Goal: Find specific page/section: Find specific page/section

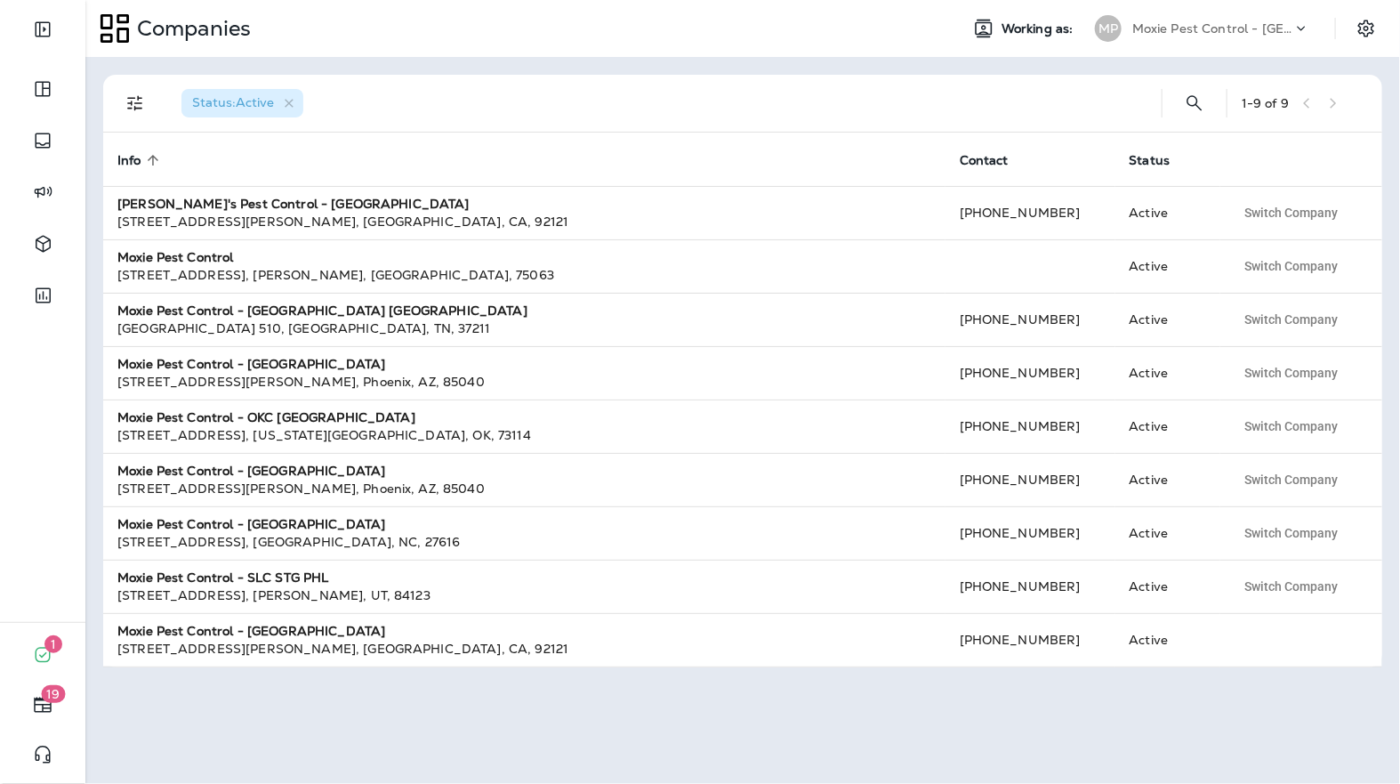
click at [598, 148] on th "Info sorted ascending" at bounding box center [524, 159] width 842 height 53
click at [1283, 19] on div "Moxie Pest Control - [GEOGRAPHIC_DATA]" at bounding box center [1212, 28] width 160 height 27
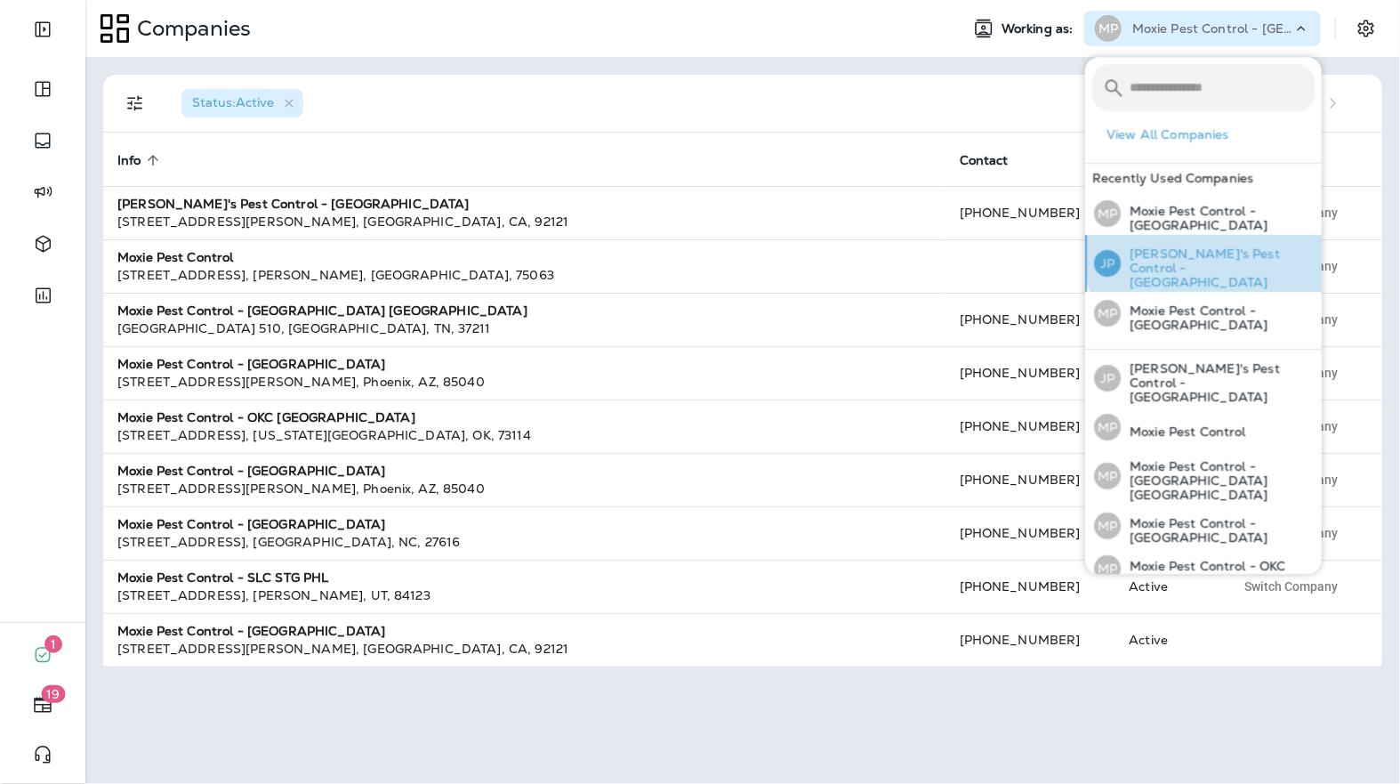
click at [1208, 251] on p "[PERSON_NAME]'s Pest Control - [GEOGRAPHIC_DATA]" at bounding box center [1218, 267] width 194 height 43
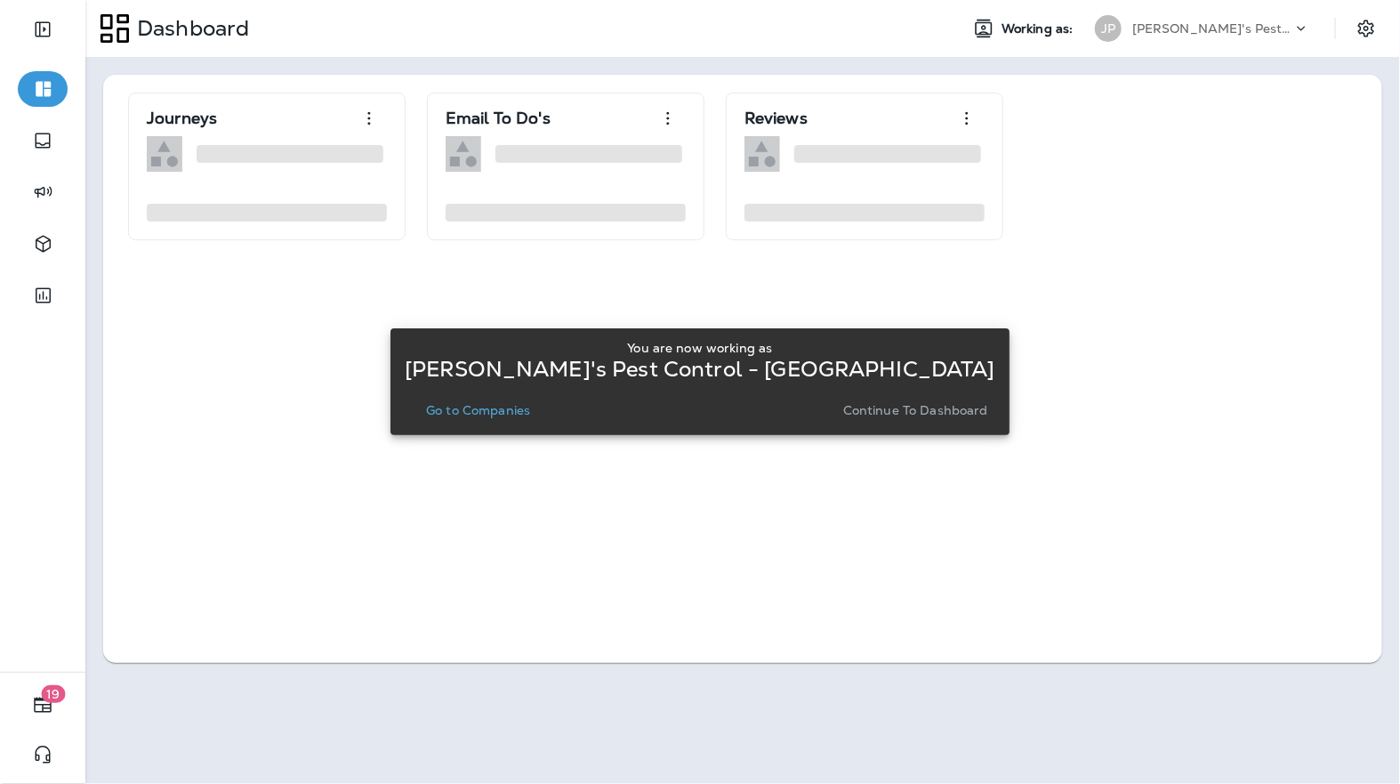
click at [530, 410] on p "Go to Companies" at bounding box center [478, 410] width 104 height 14
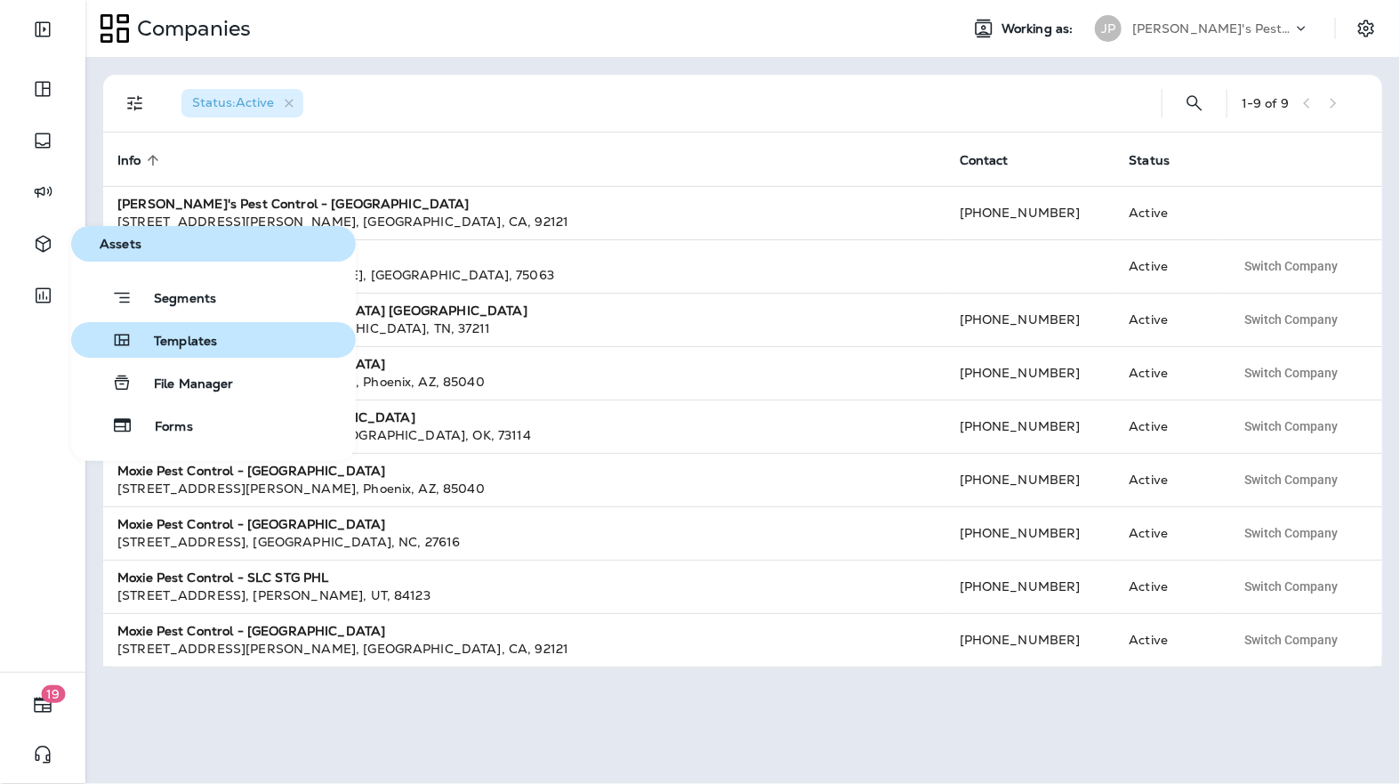
click at [218, 344] on button "Templates" at bounding box center [213, 340] width 285 height 36
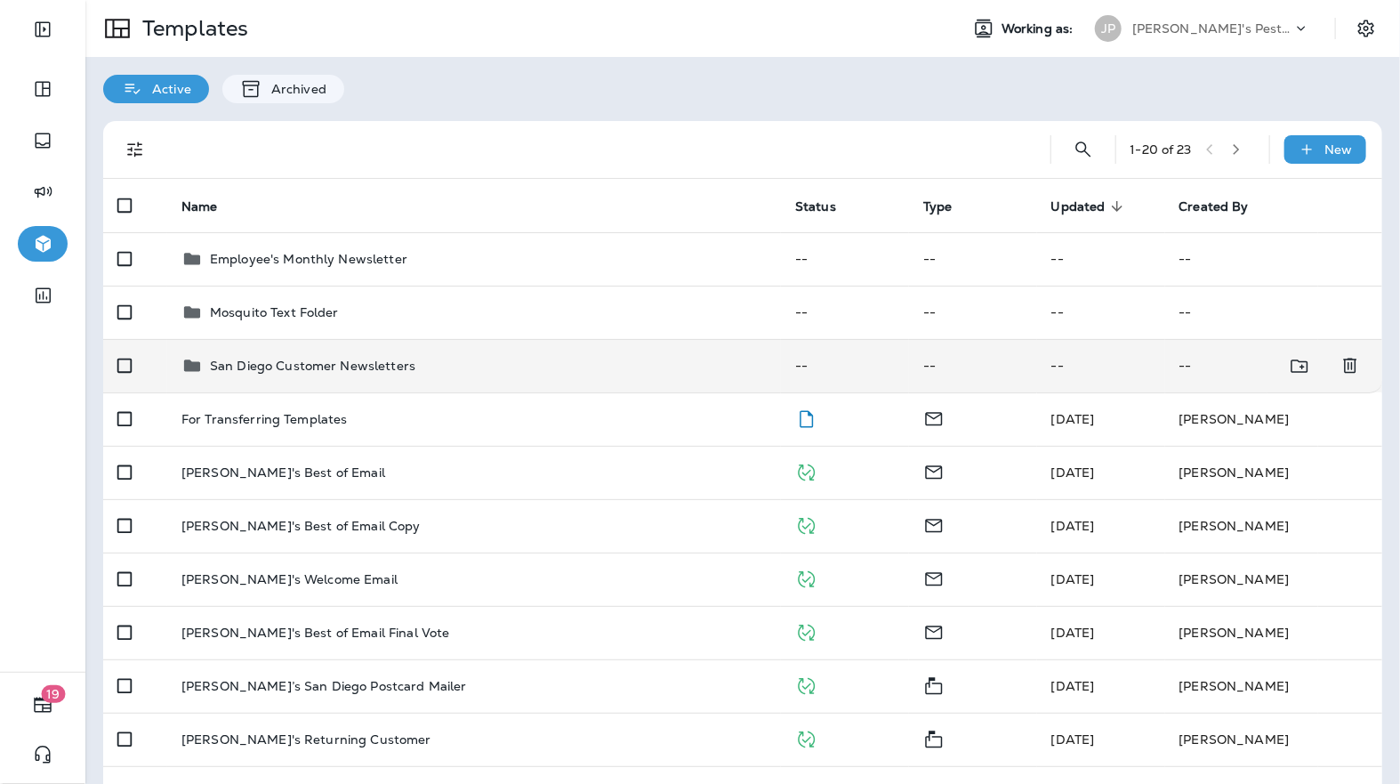
click at [374, 365] on p "San Diego Customer Newsletters" at bounding box center [312, 365] width 205 height 14
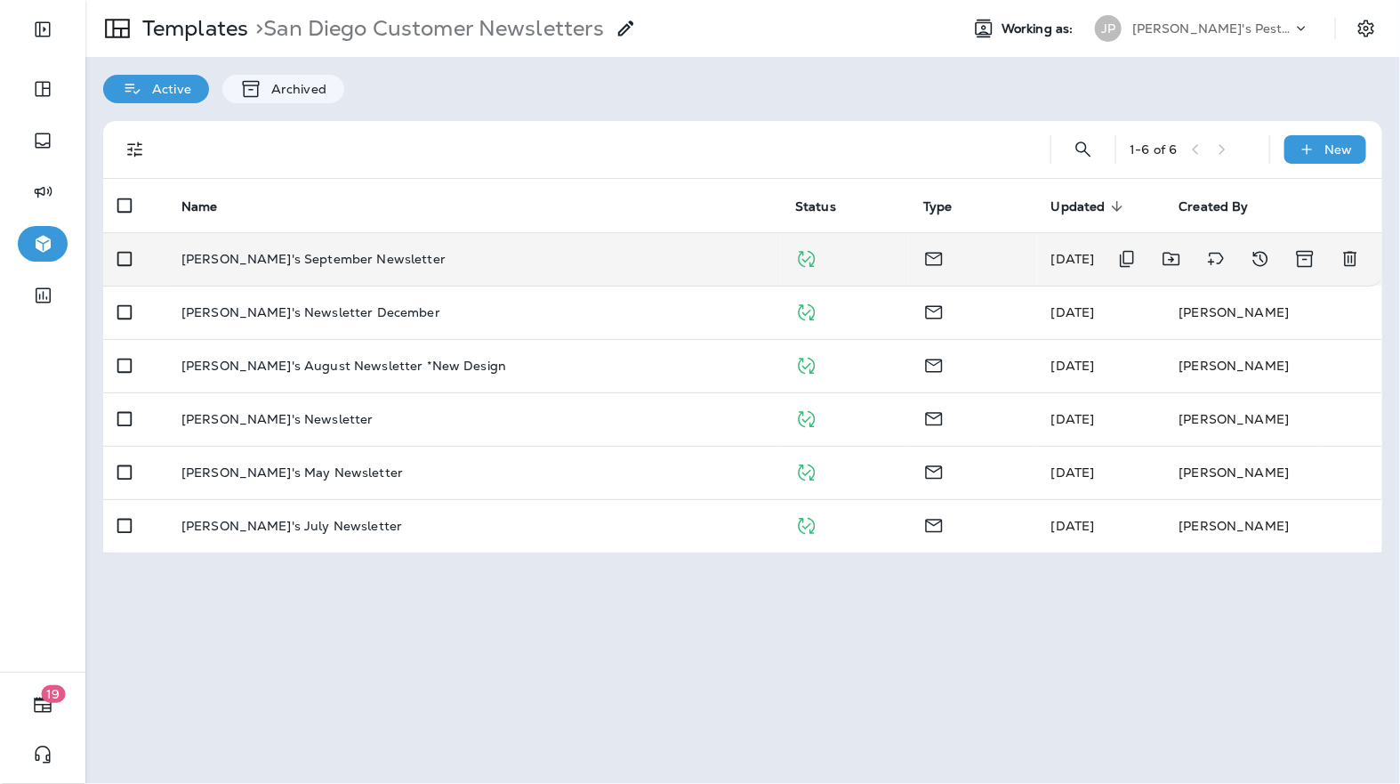
click at [333, 252] on p "[PERSON_NAME]'s September Newsletter" at bounding box center [313, 259] width 264 height 14
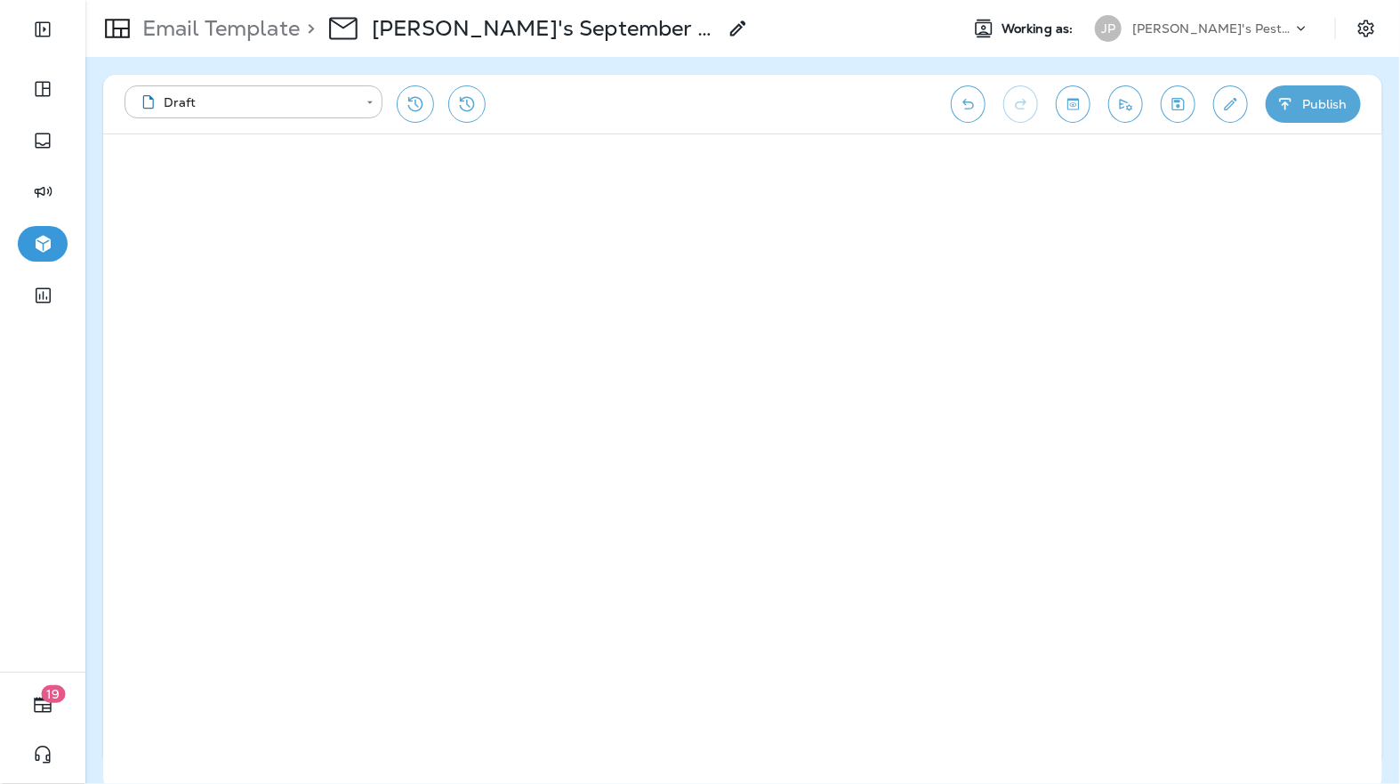
click at [1230, 117] on button "Edit details" at bounding box center [1230, 103] width 35 height 37
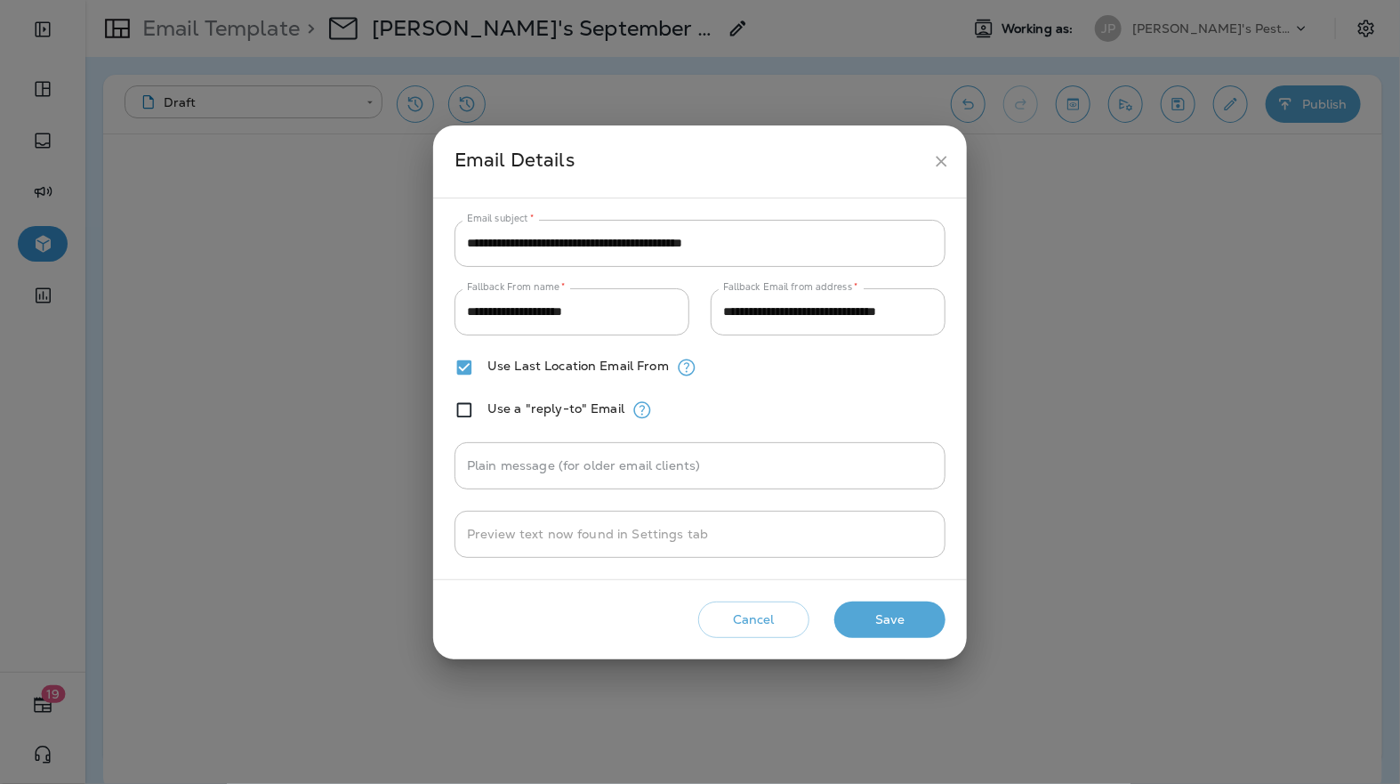
click at [711, 622] on button "Cancel" at bounding box center [753, 619] width 111 height 36
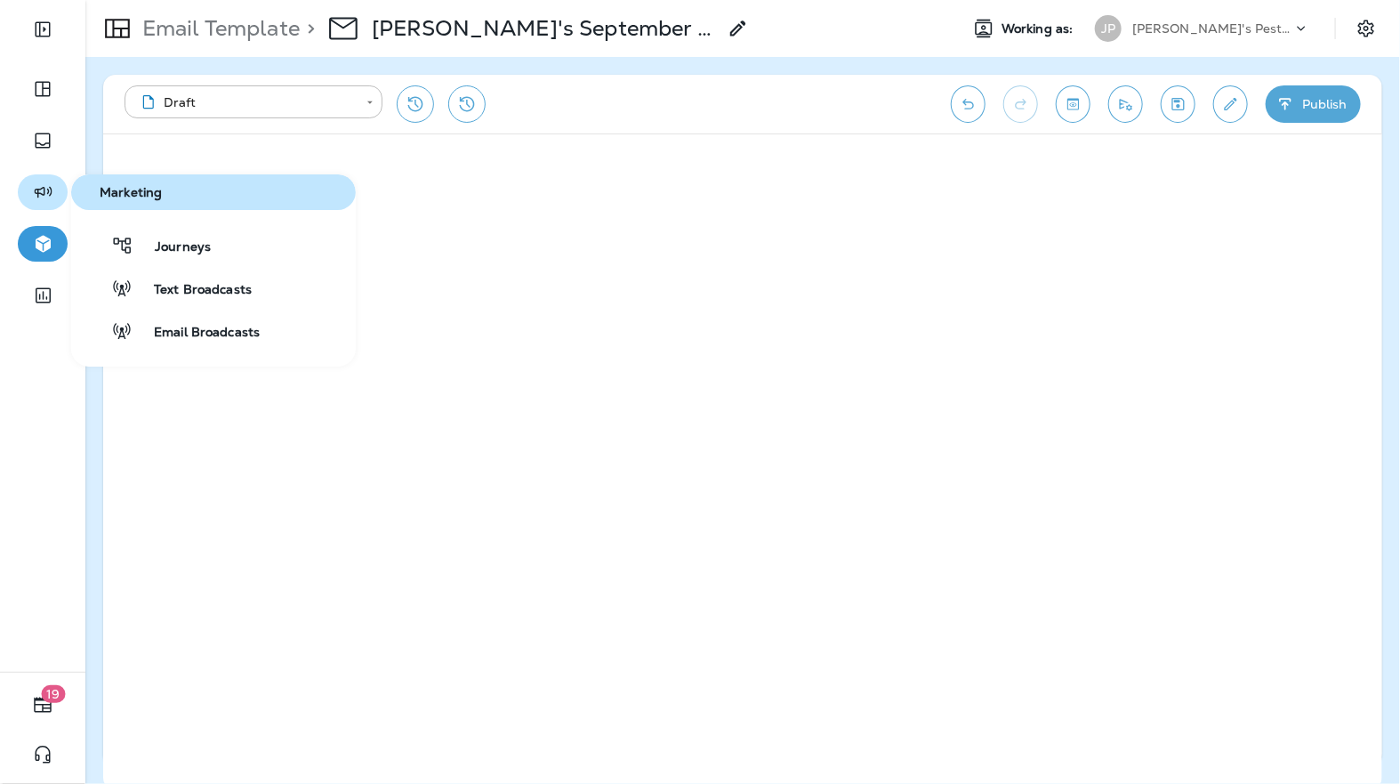
click at [47, 197] on icon "button" at bounding box center [43, 191] width 22 height 21
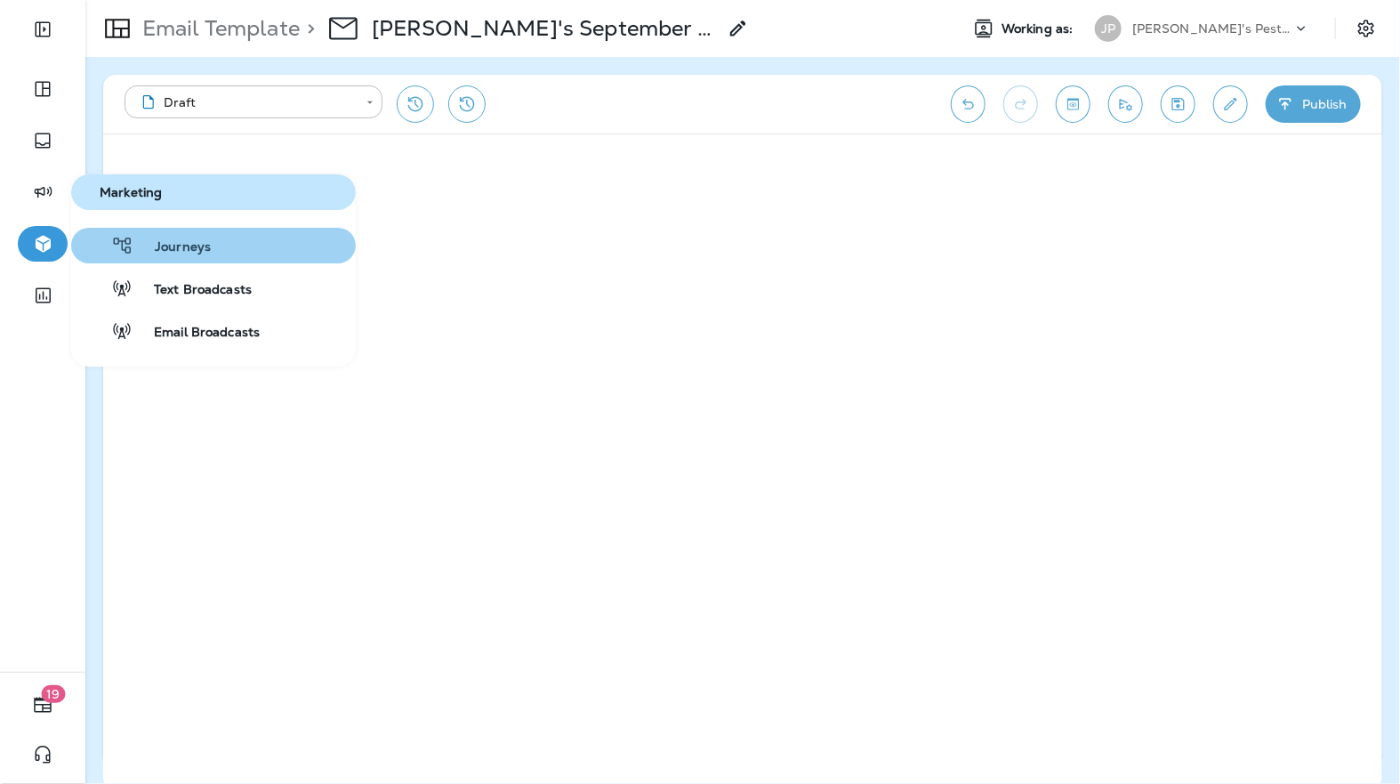
click at [143, 240] on span "Journeys" at bounding box center [171, 247] width 77 height 17
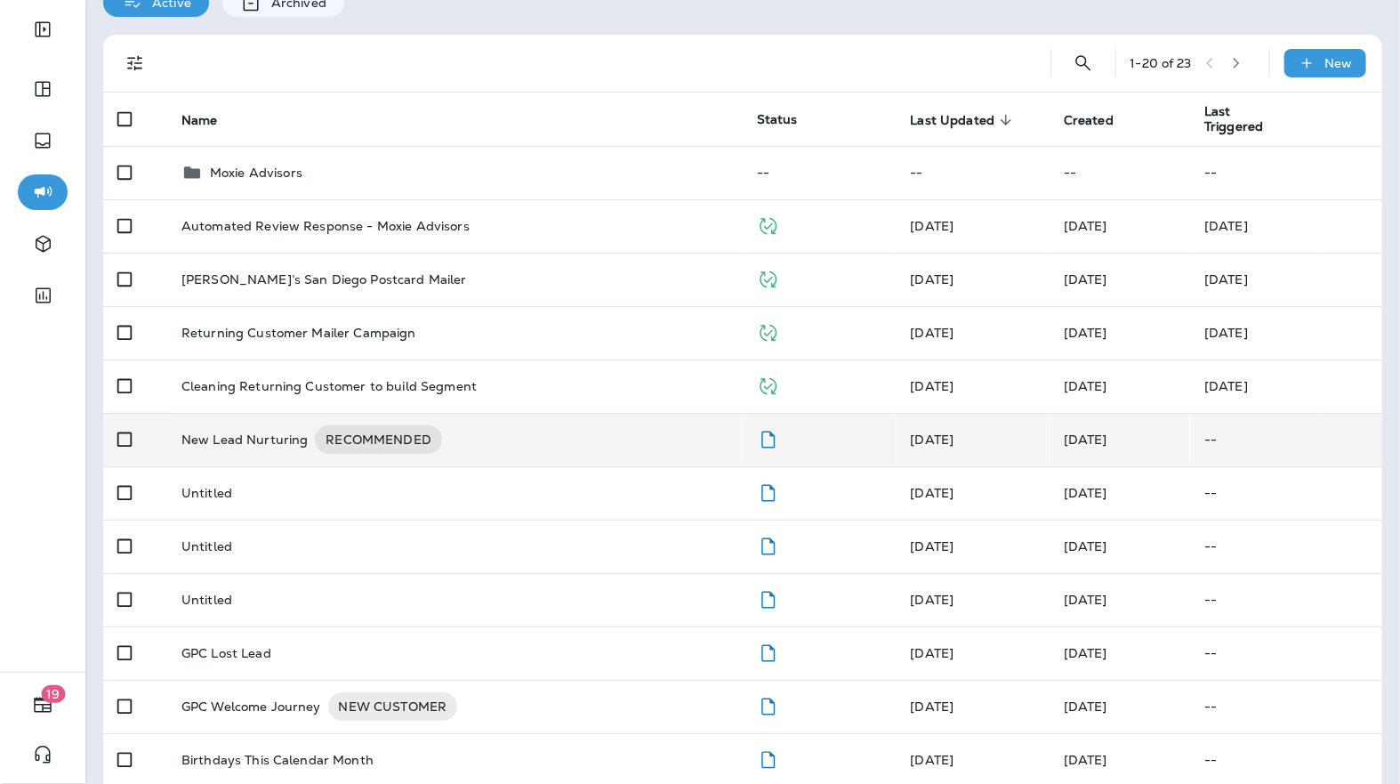
scroll to position [84, 0]
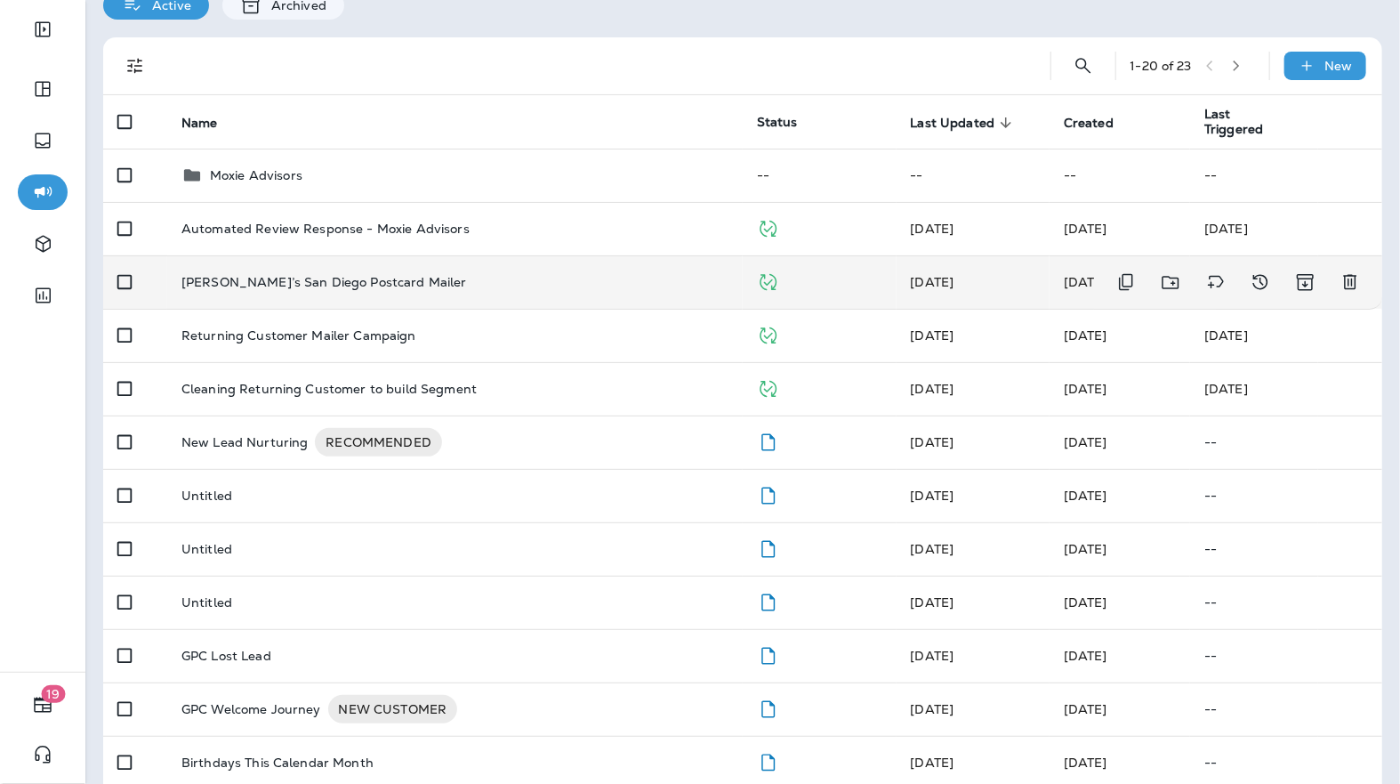
click at [462, 271] on td "[PERSON_NAME]’s San Diego Postcard Mailer" at bounding box center [454, 281] width 575 height 53
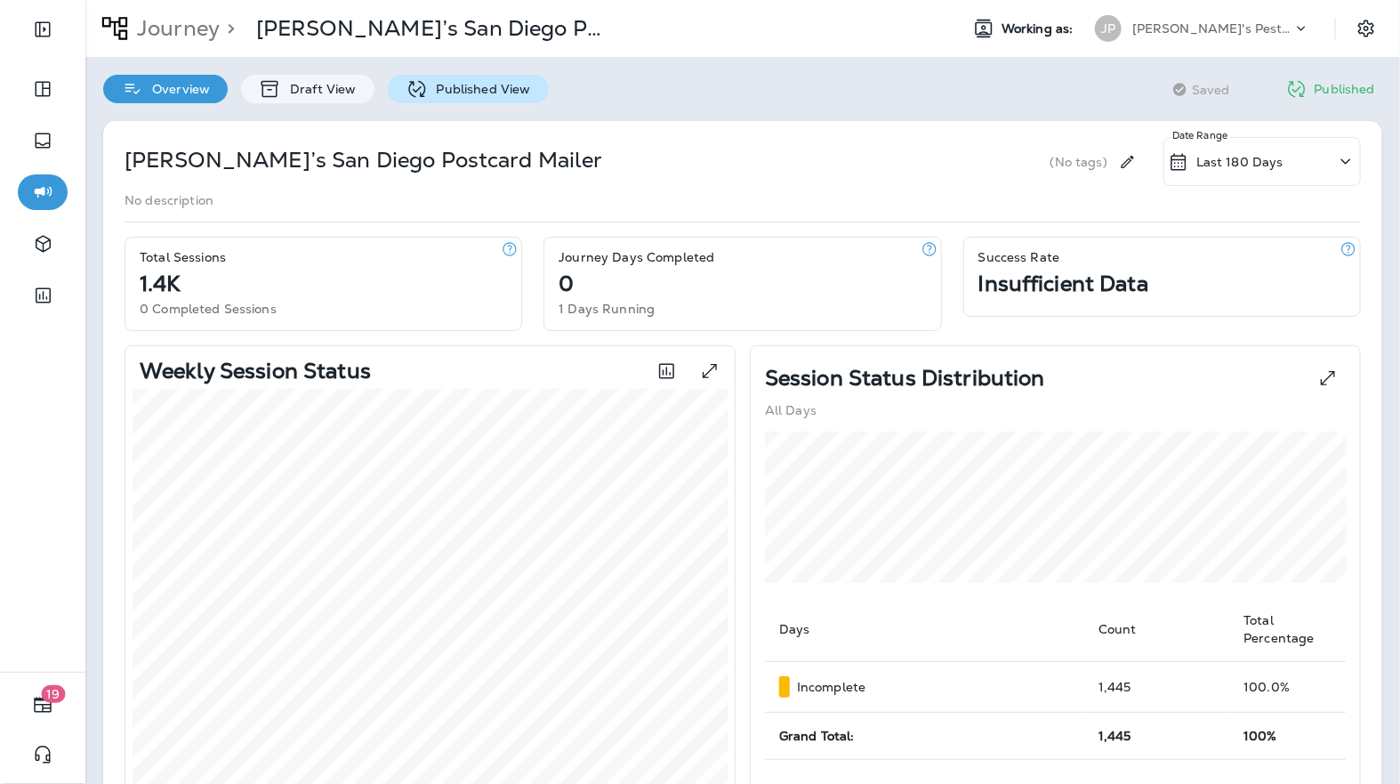
click at [463, 84] on p "Published View" at bounding box center [479, 89] width 103 height 14
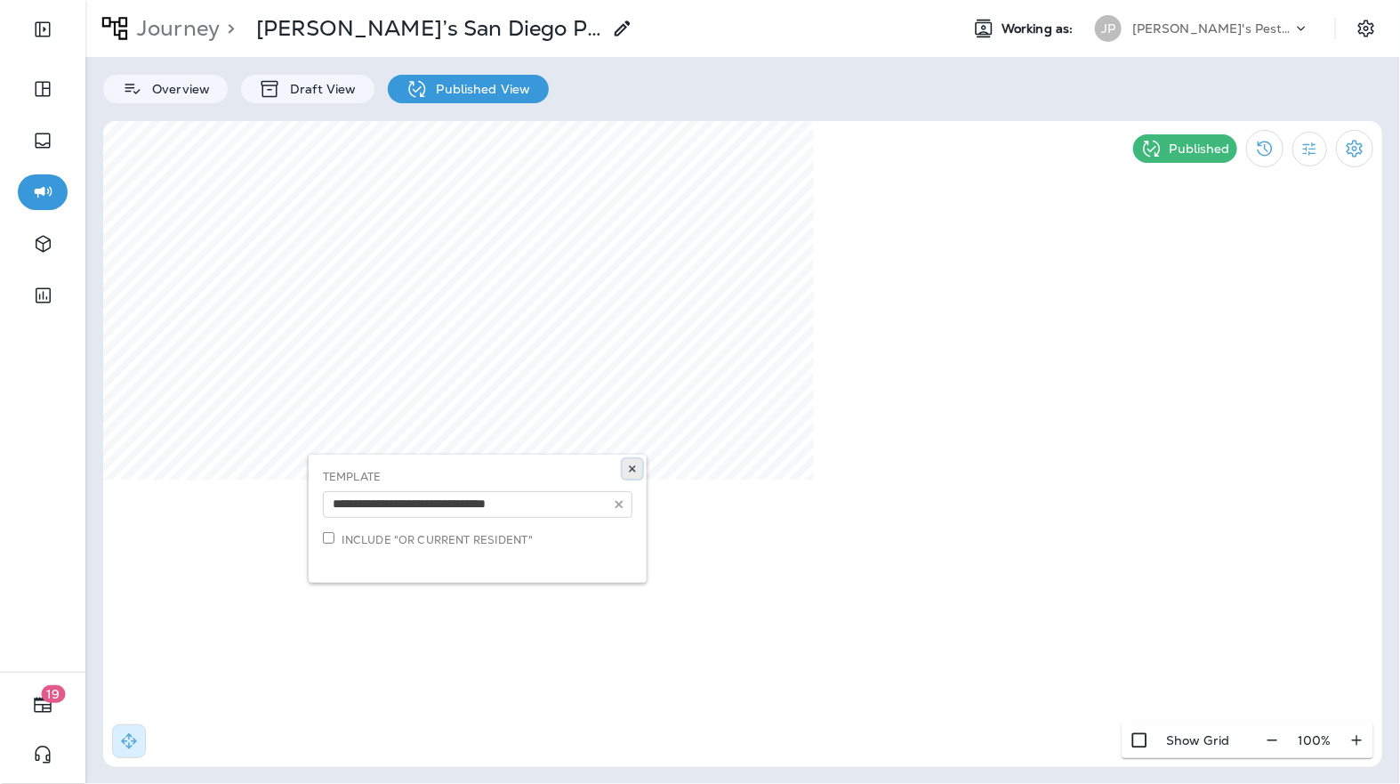
click at [628, 469] on icon at bounding box center [632, 468] width 11 height 11
click at [152, 26] on p "Journey" at bounding box center [175, 28] width 90 height 27
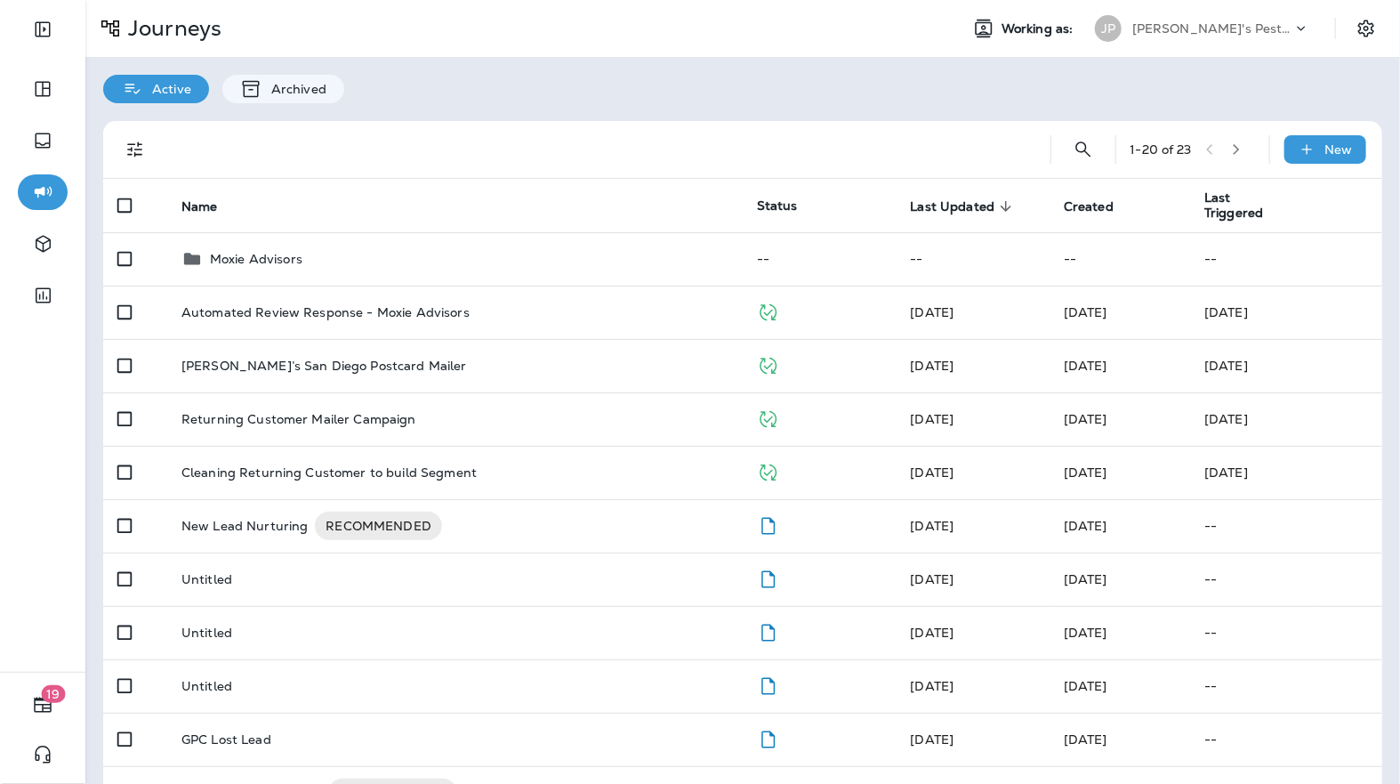
click at [1246, 23] on p "[PERSON_NAME]'s Pest Control - [GEOGRAPHIC_DATA]" at bounding box center [1212, 28] width 160 height 14
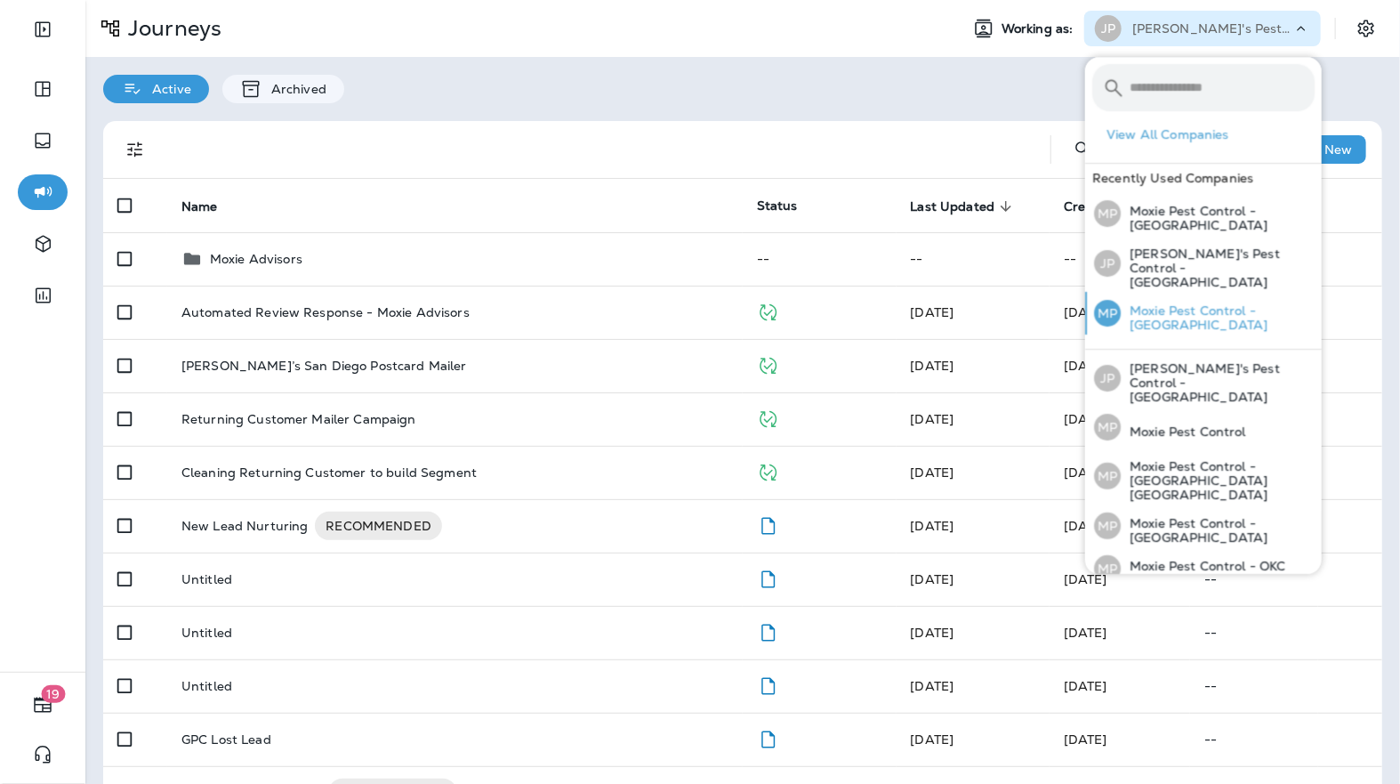
click at [1175, 303] on p "Moxie Pest Control - [GEOGRAPHIC_DATA]" at bounding box center [1218, 317] width 194 height 28
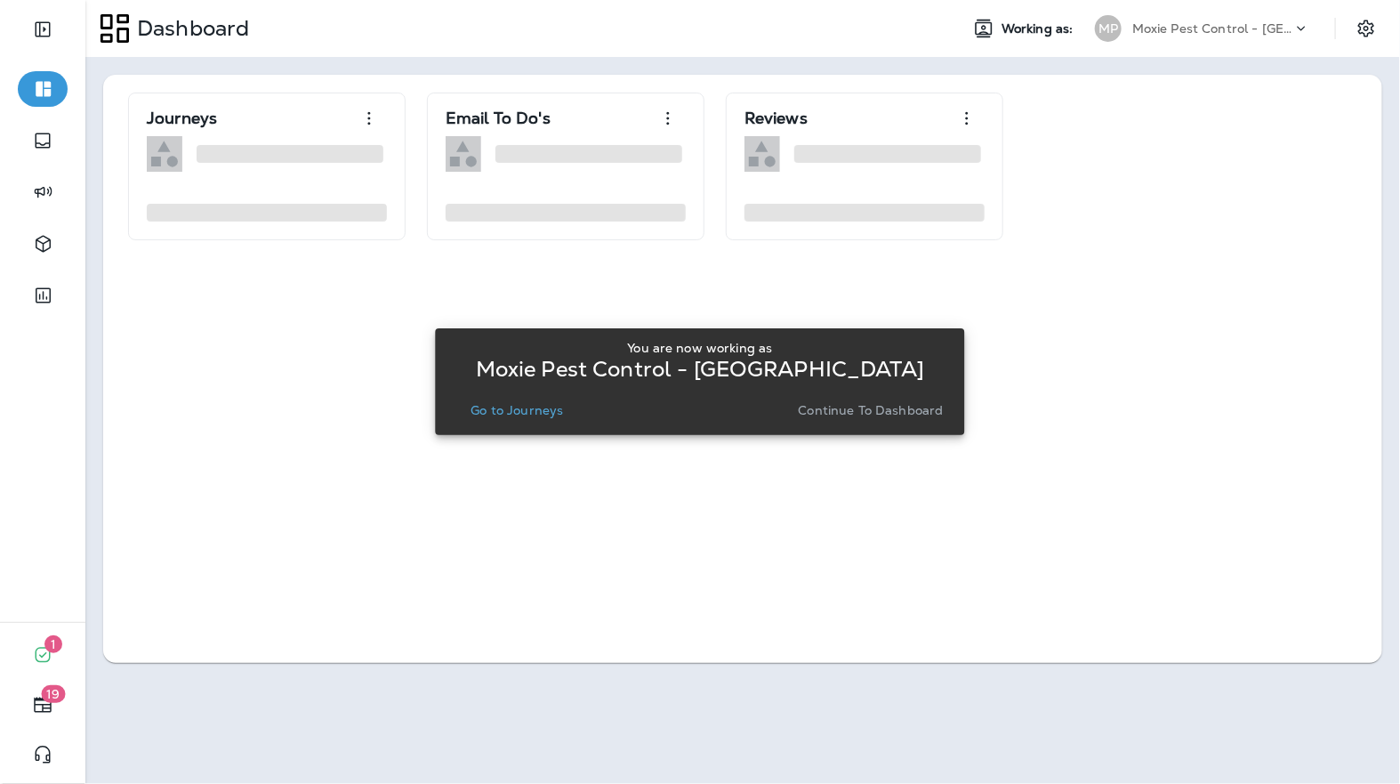
click at [501, 403] on p "Go to Journeys" at bounding box center [517, 410] width 93 height 14
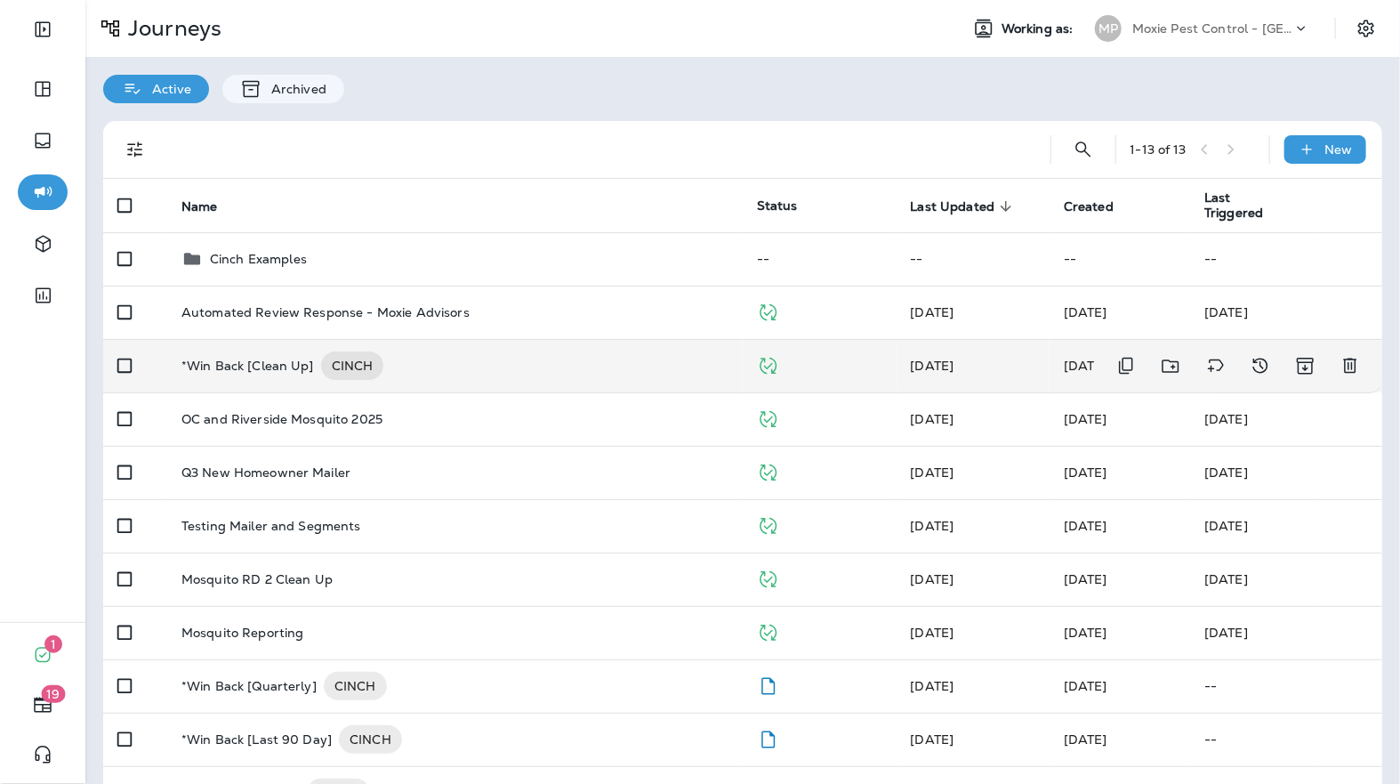
click at [250, 364] on p "*Win Back [Clean Up]" at bounding box center [247, 365] width 133 height 28
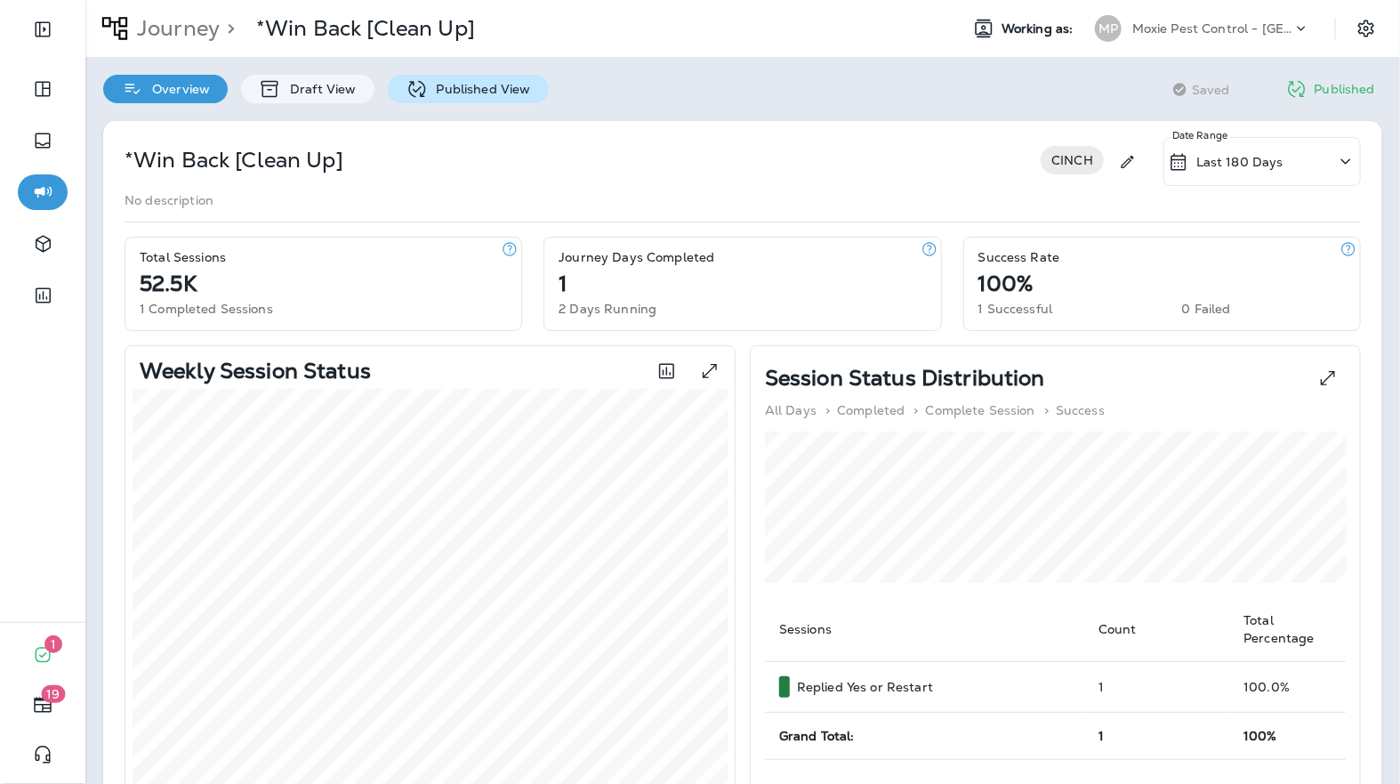
click at [452, 101] on div "Published View" at bounding box center [468, 89] width 161 height 28
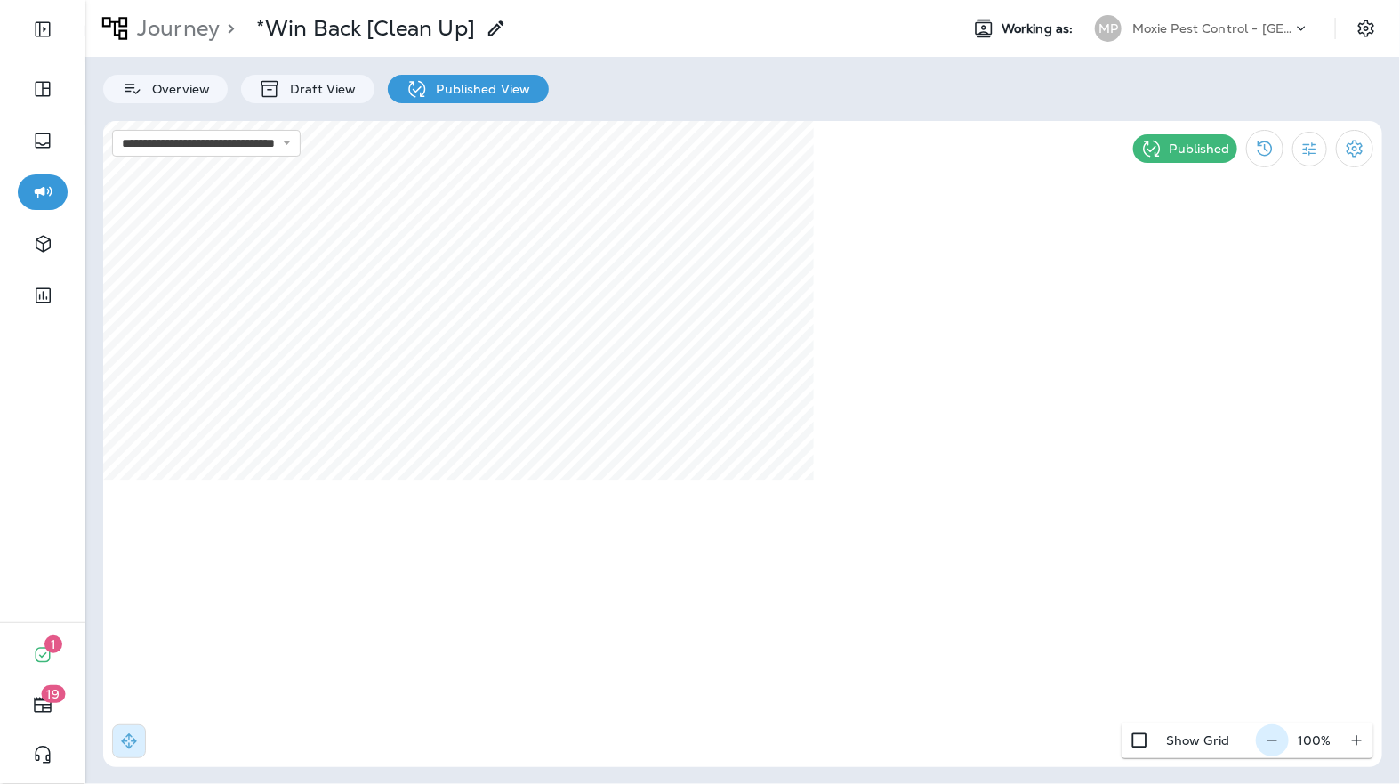
click at [1275, 744] on icon "button" at bounding box center [1272, 740] width 19 height 18
click at [1275, 744] on icon "button" at bounding box center [1279, 740] width 19 height 18
select select "*"
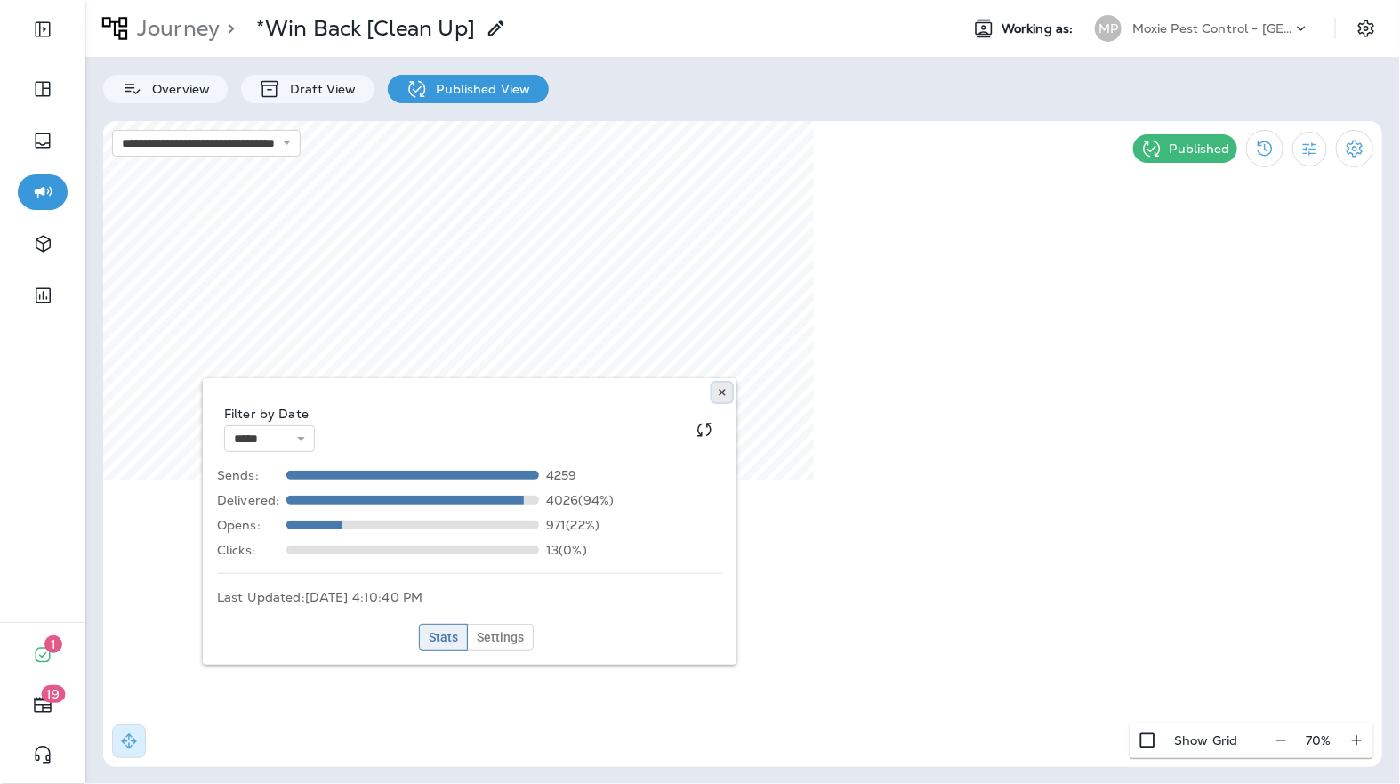
click at [717, 388] on icon at bounding box center [722, 392] width 11 height 11
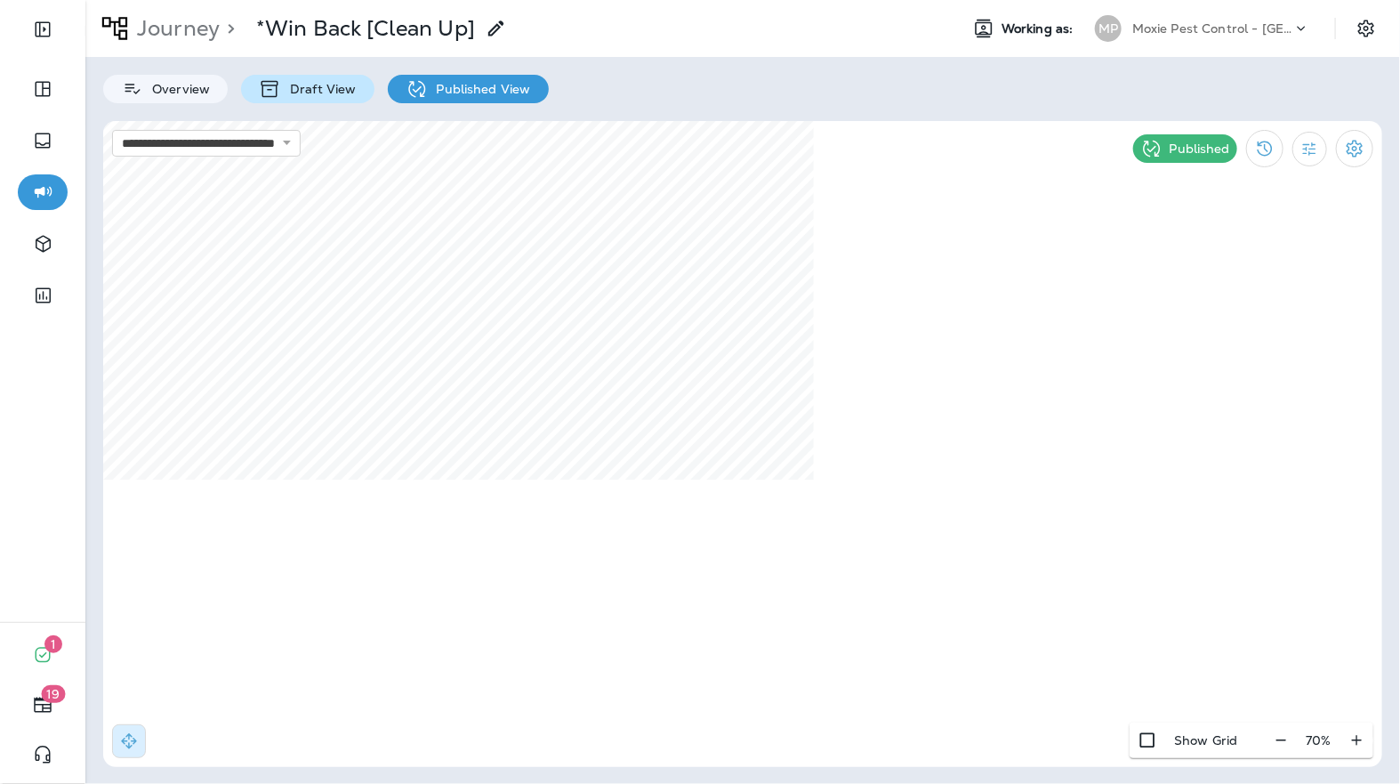
click at [313, 82] on p "Draft View" at bounding box center [318, 89] width 75 height 14
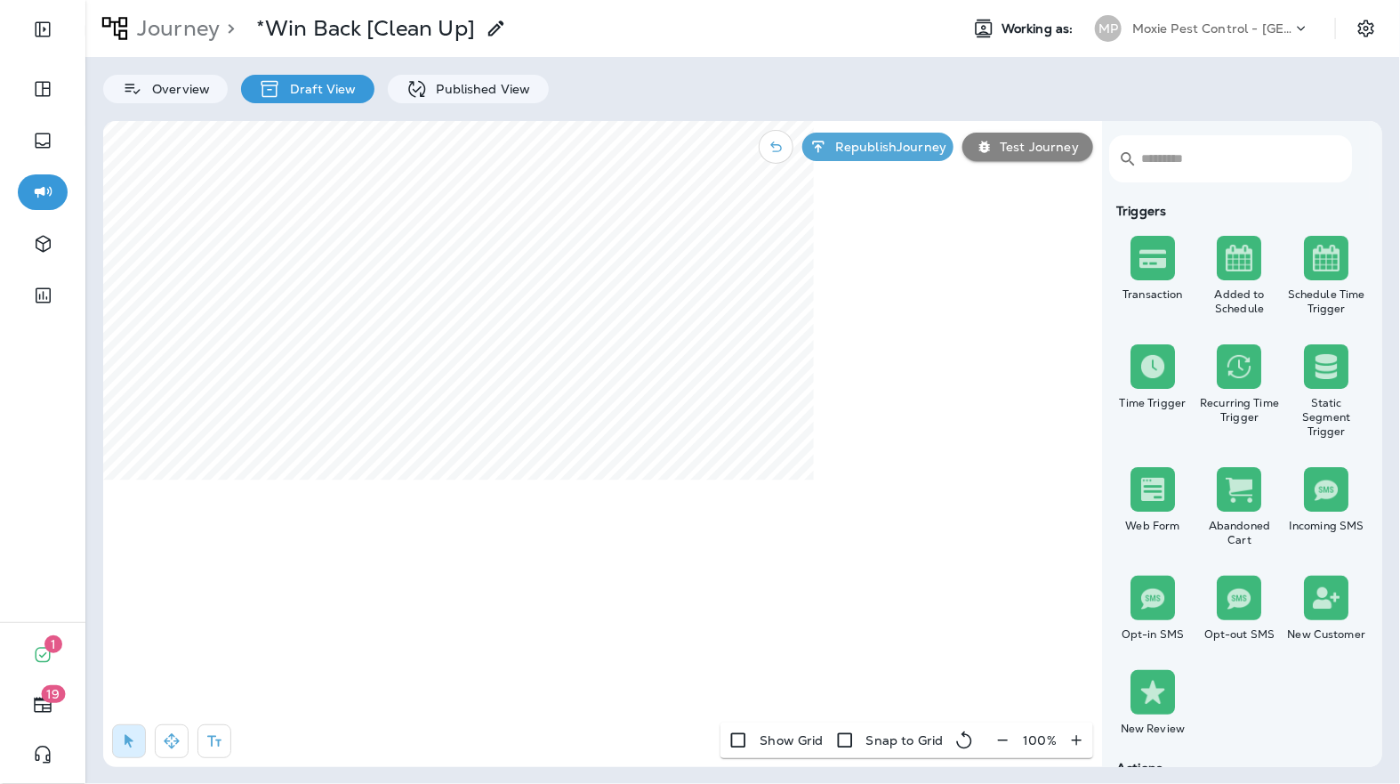
click at [179, 751] on button "button" at bounding box center [172, 741] width 34 height 34
click at [274, 60] on div "Journey > *Win Back [Clean Up] Working as: MP Moxie Pest Control - OC Riverside…" at bounding box center [742, 392] width 1315 height 784
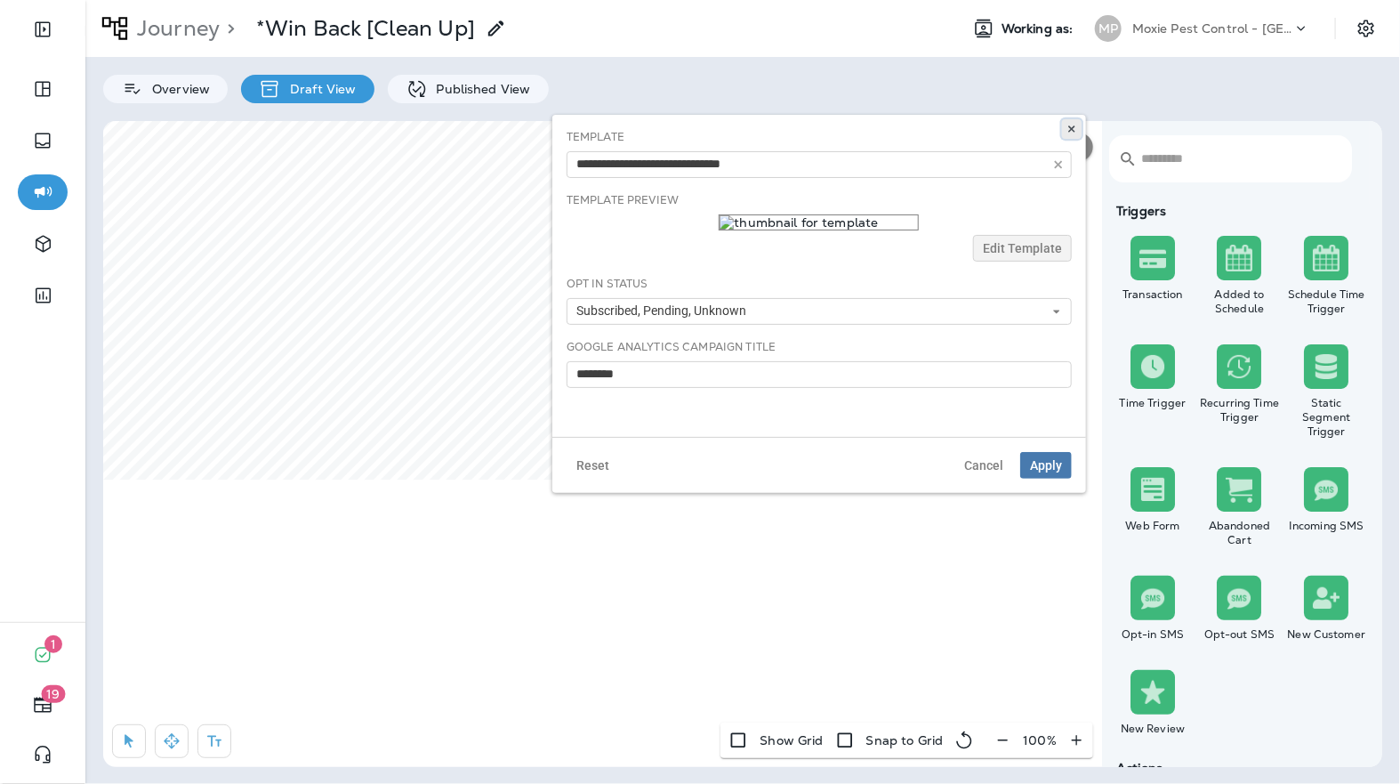
click at [1068, 128] on icon at bounding box center [1071, 129] width 11 height 11
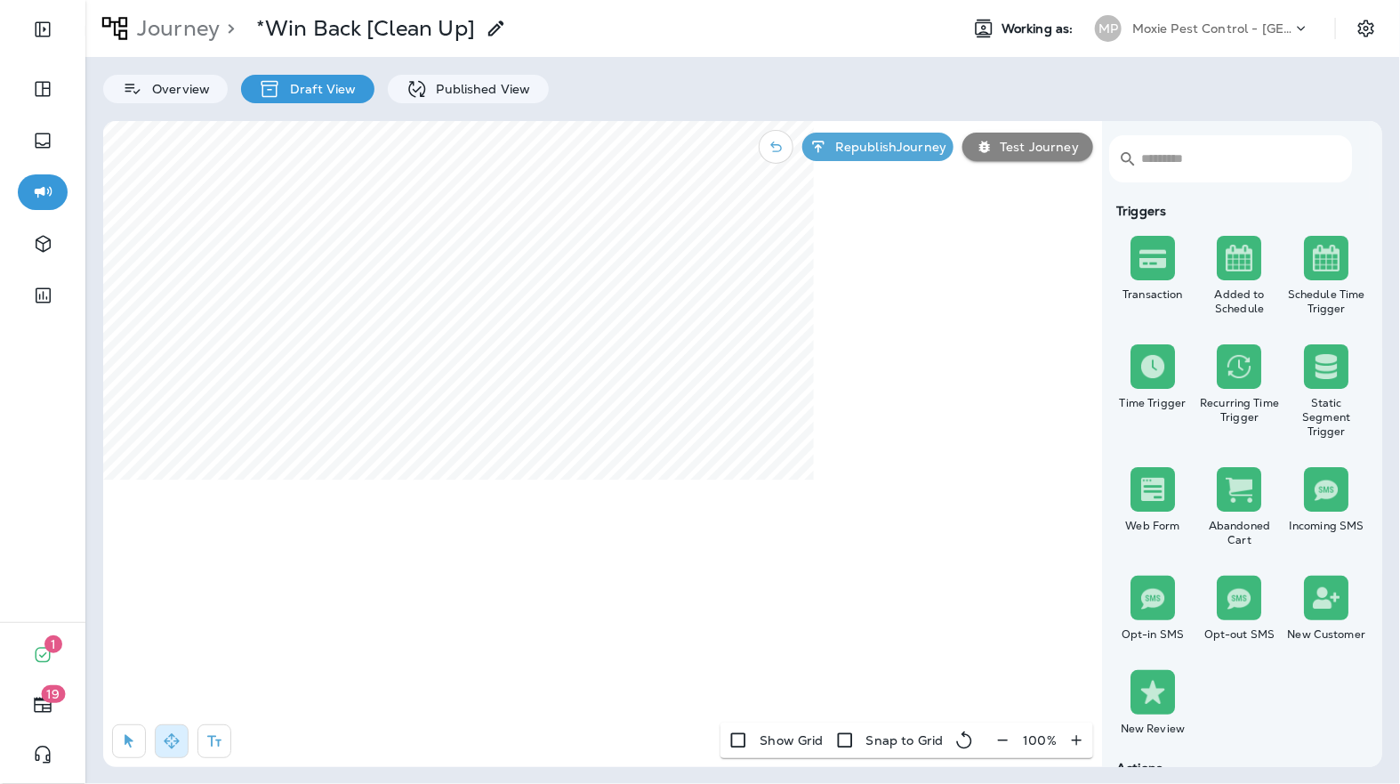
click at [1264, 31] on p "Moxie Pest Control - [GEOGRAPHIC_DATA]" at bounding box center [1212, 28] width 160 height 14
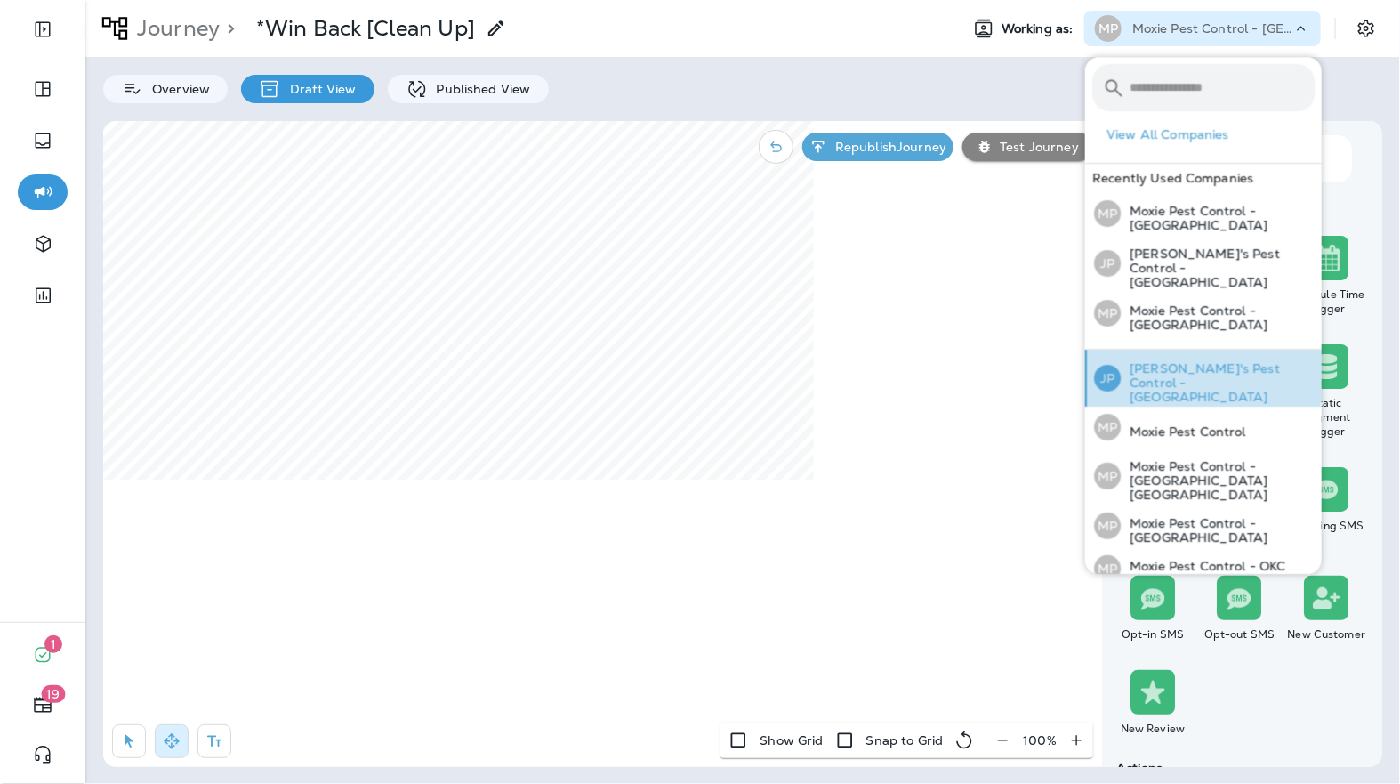
click at [1163, 361] on p "[PERSON_NAME]'s Pest Control - [GEOGRAPHIC_DATA]" at bounding box center [1218, 382] width 194 height 43
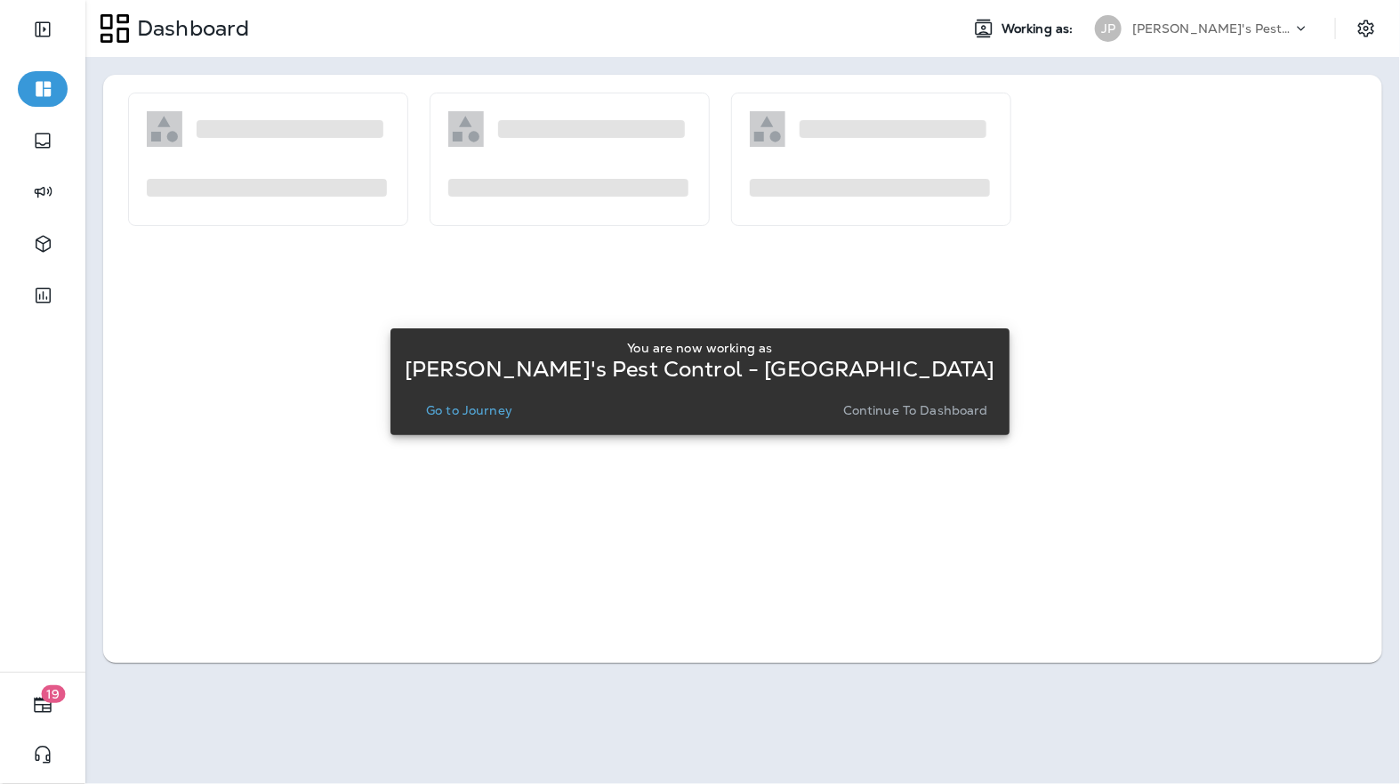
click at [512, 404] on p "Go to Journey" at bounding box center [469, 410] width 86 height 14
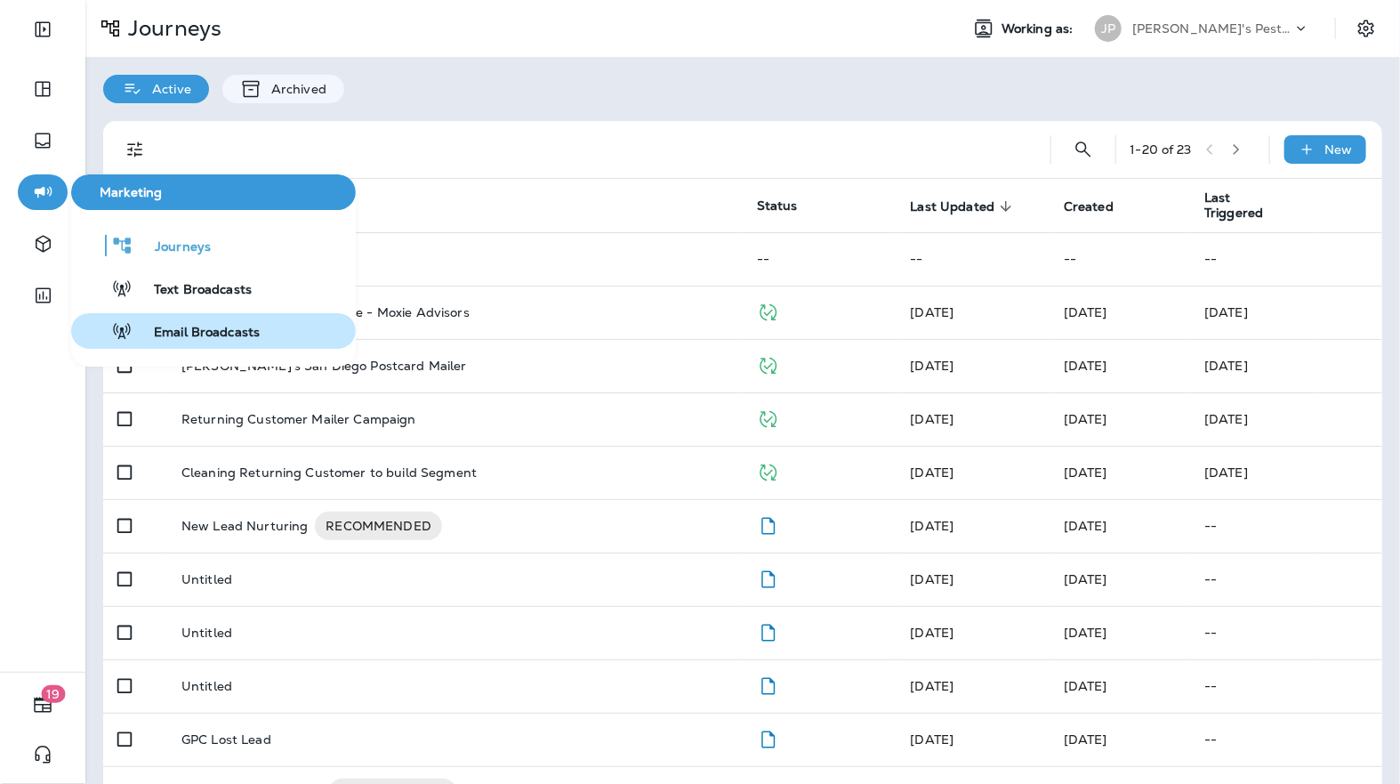
click at [165, 334] on span "Email Broadcasts" at bounding box center [196, 333] width 127 height 17
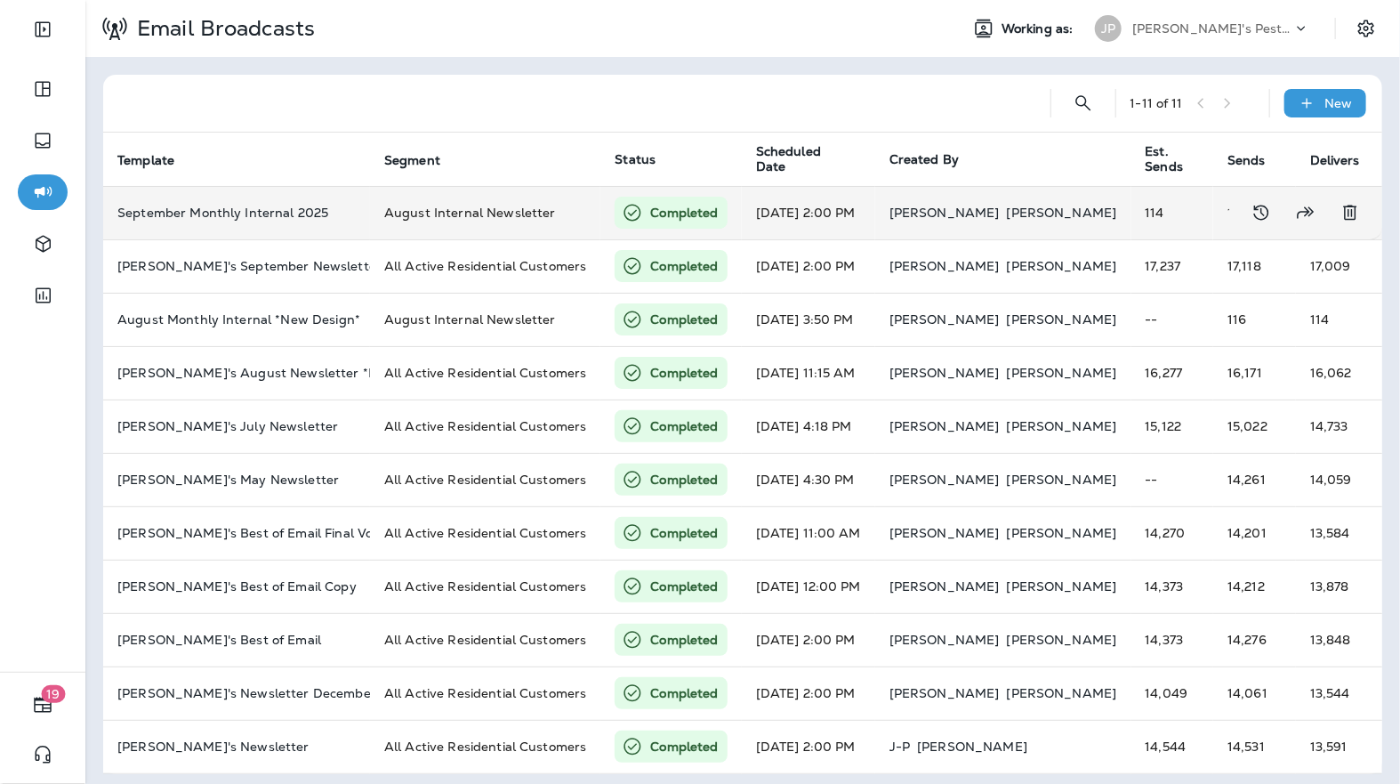
click at [1131, 208] on td "114" at bounding box center [1172, 212] width 83 height 53
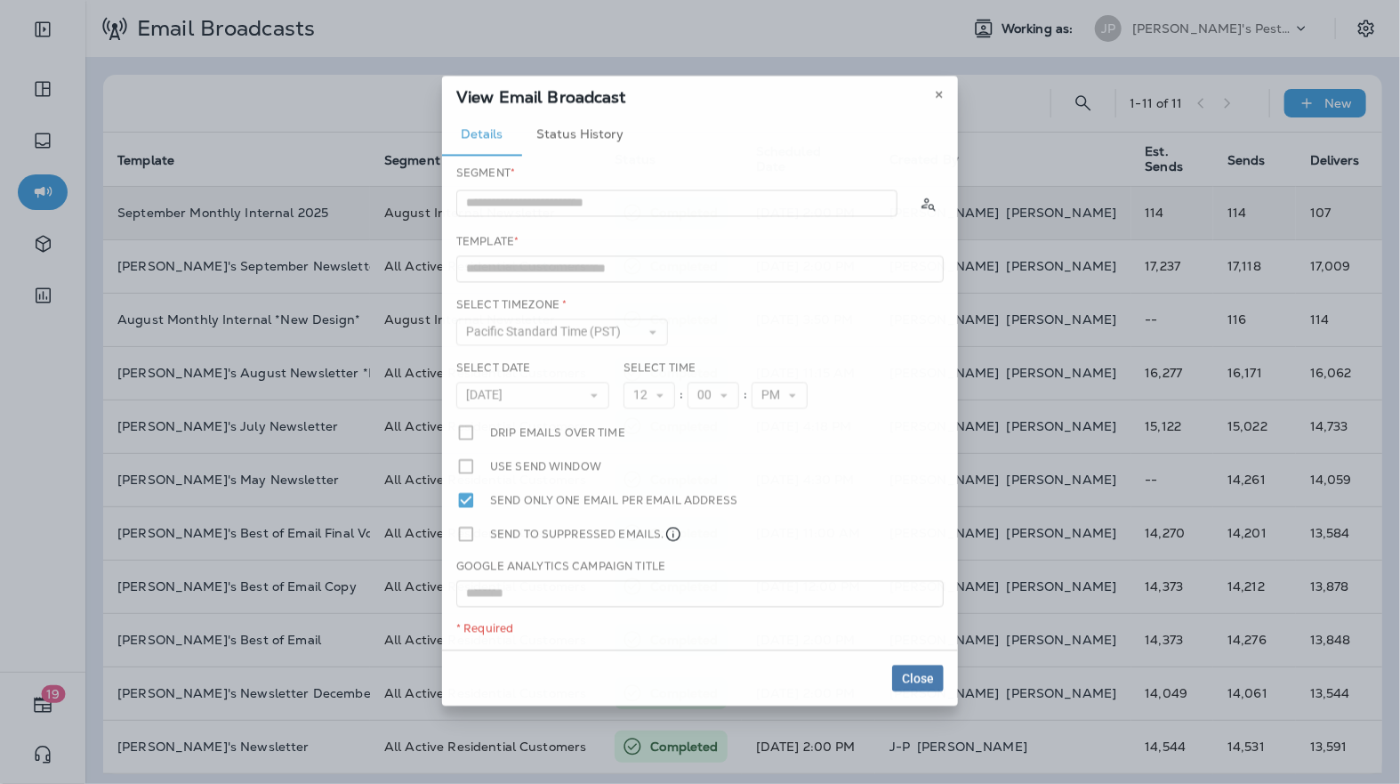
type input "**********"
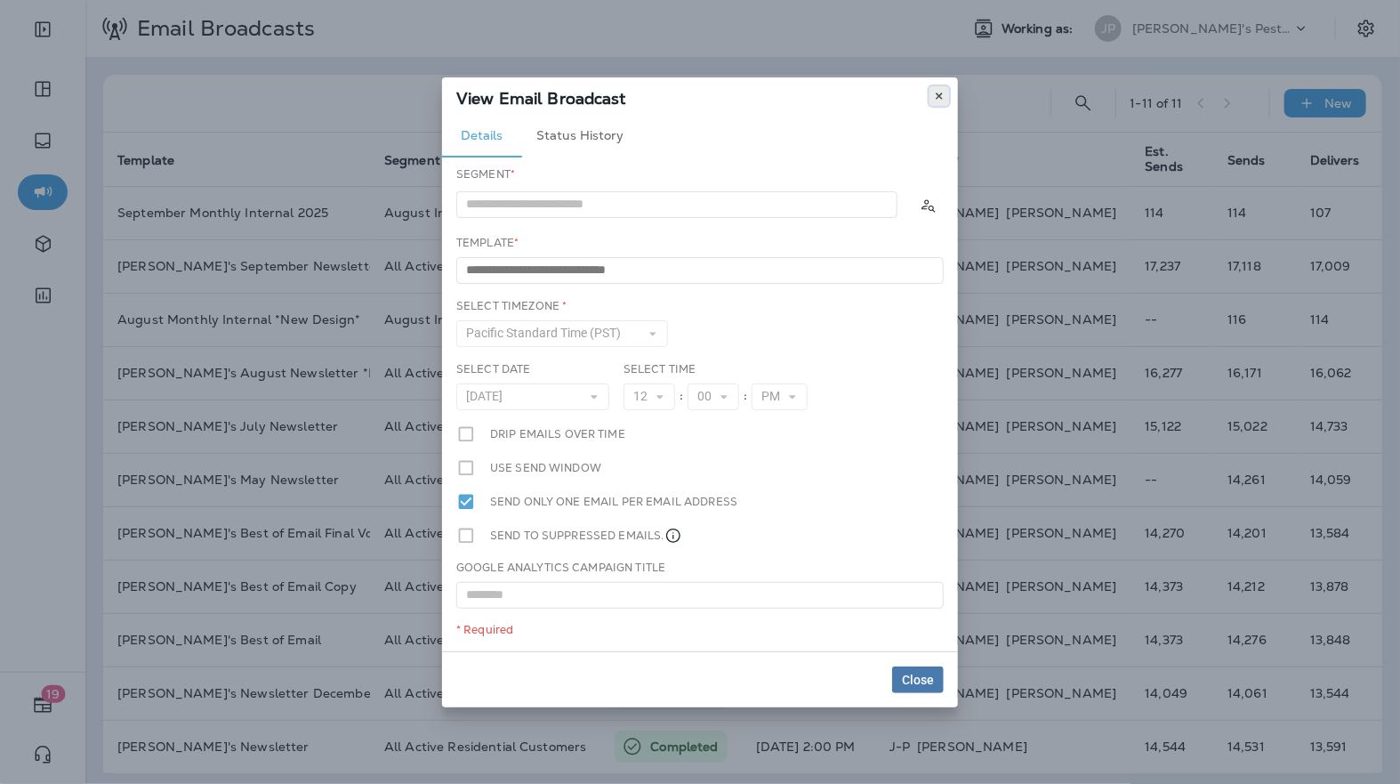
click at [941, 94] on icon at bounding box center [939, 96] width 11 height 11
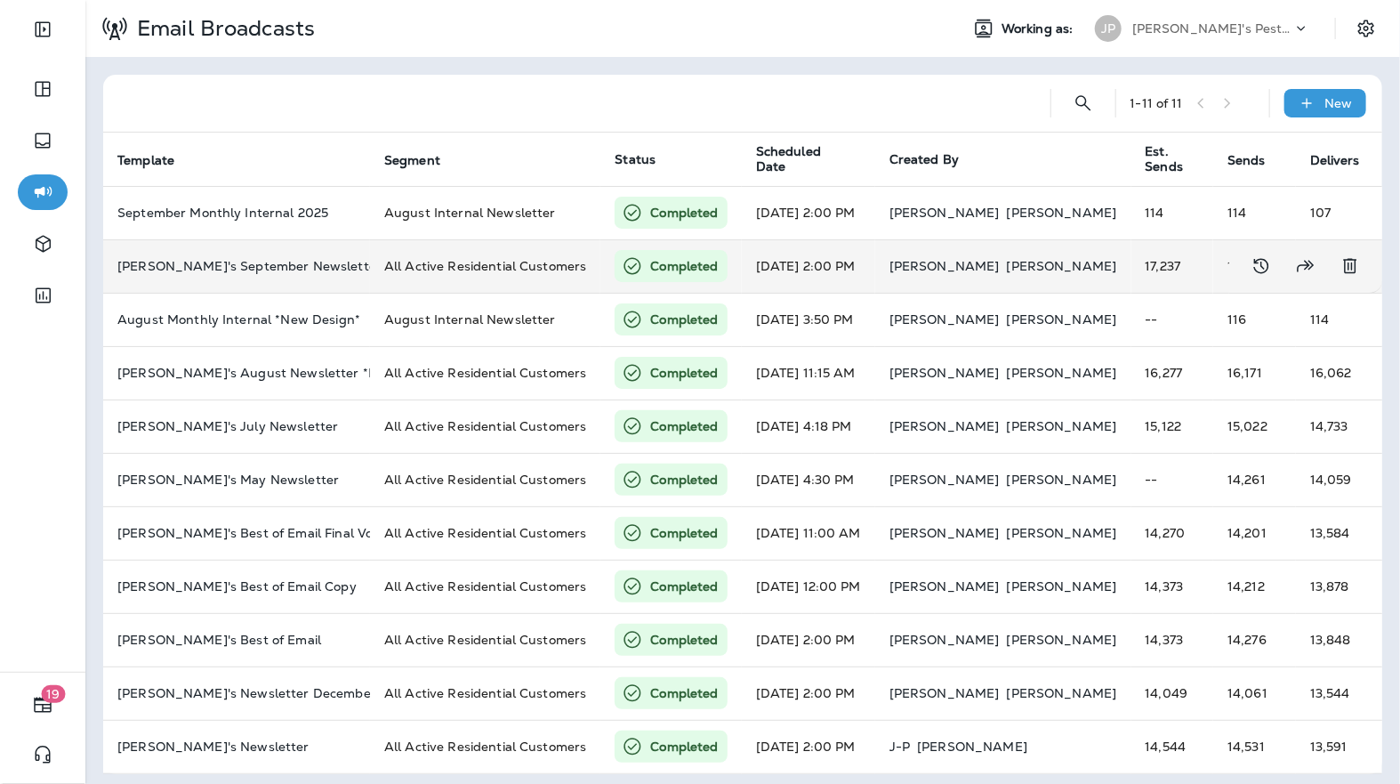
click at [929, 254] on td "[PERSON_NAME]" at bounding box center [1003, 265] width 256 height 53
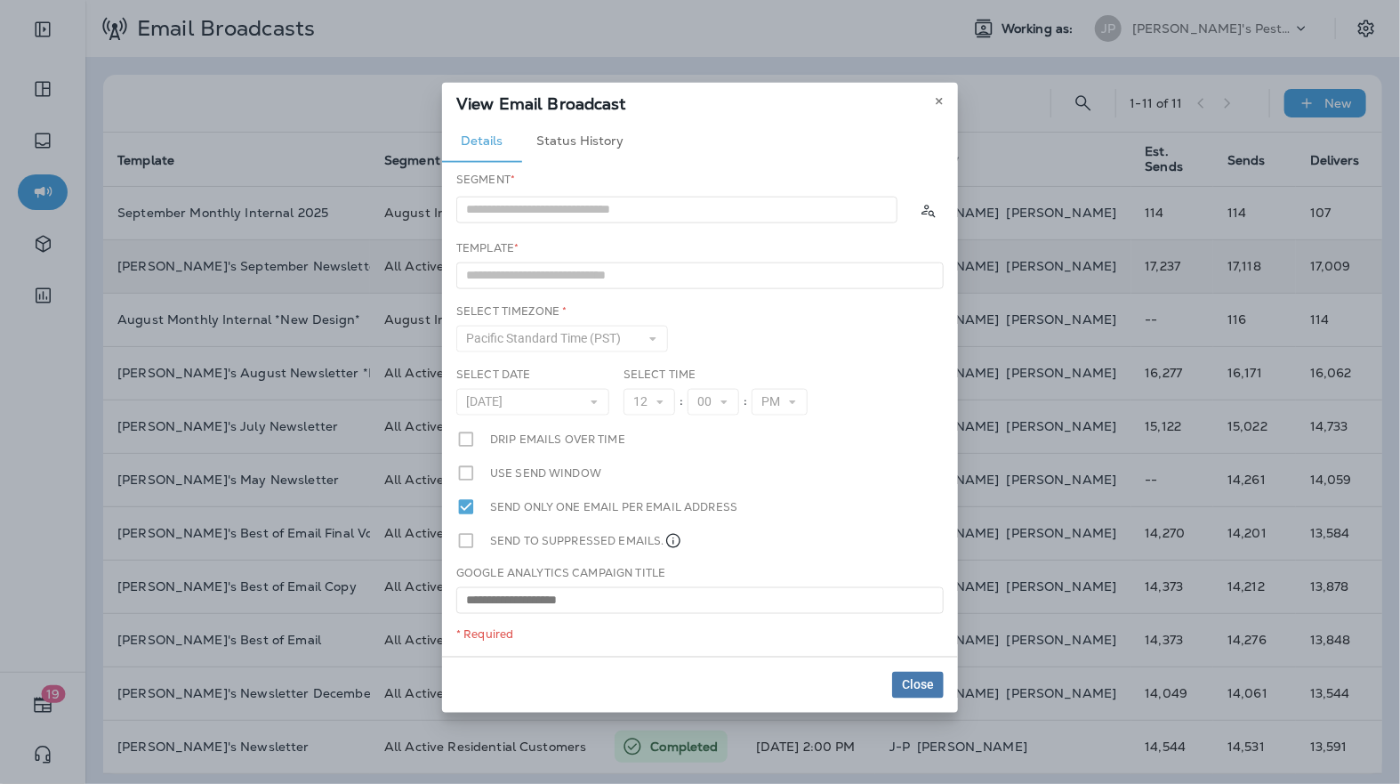
type input "**********"
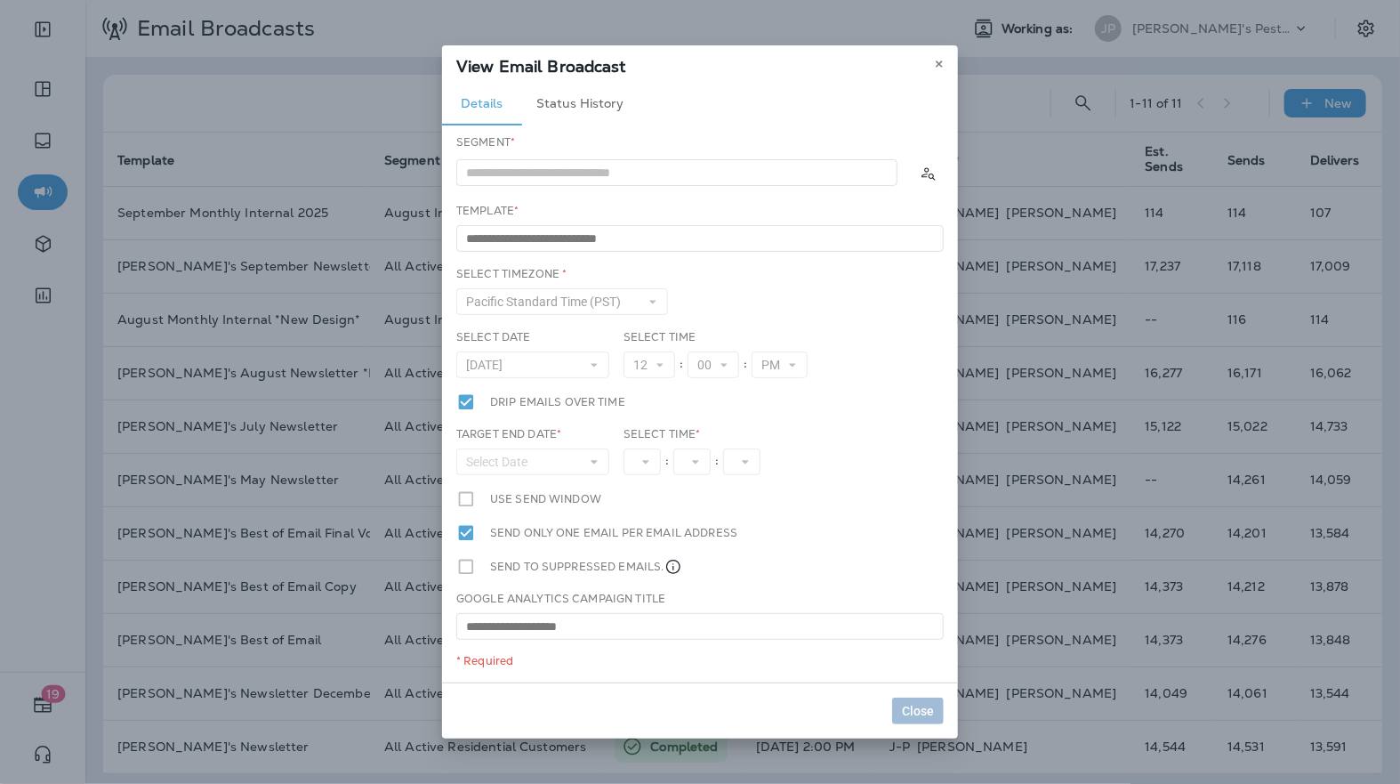
click at [922, 71] on div "View Email Broadcast" at bounding box center [700, 63] width 516 height 37
click at [932, 71] on button at bounding box center [939, 64] width 20 height 20
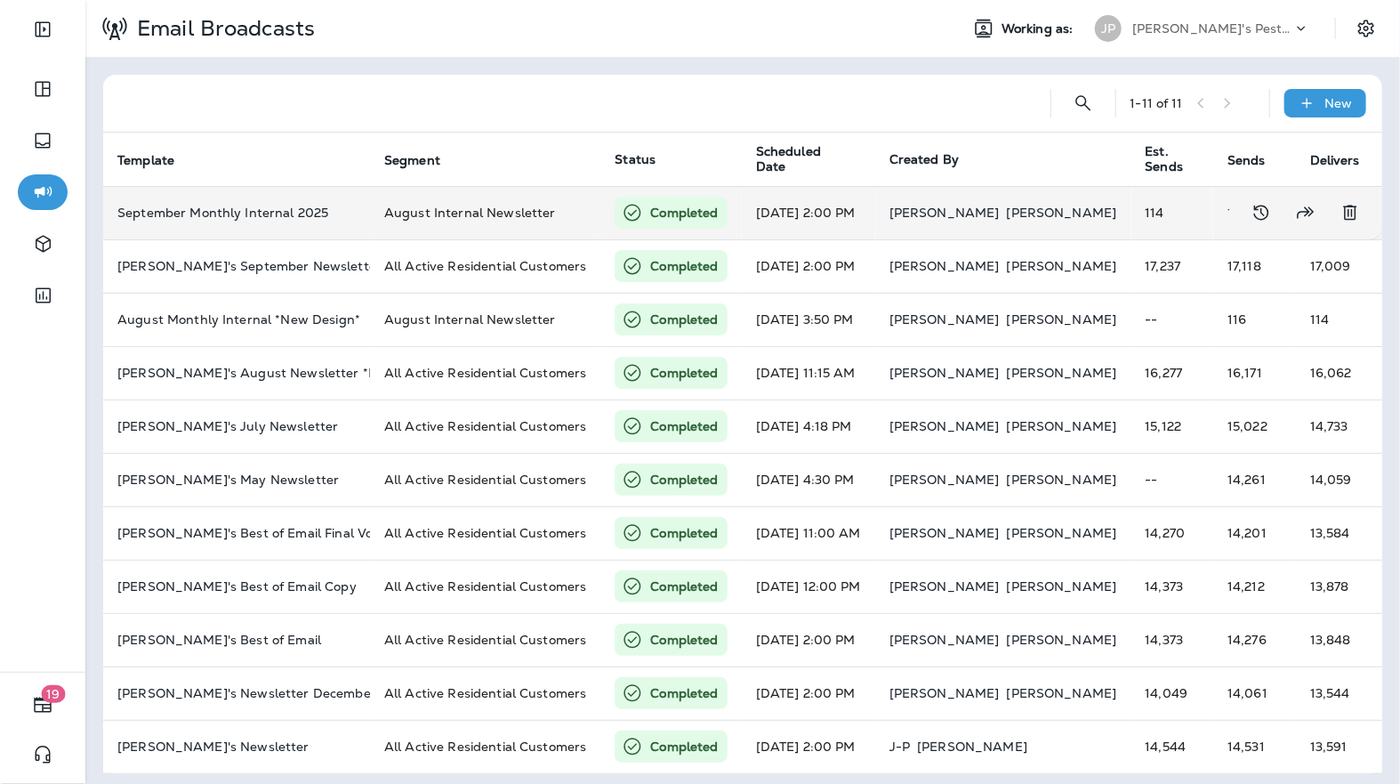
click at [1005, 221] on td "[PERSON_NAME]" at bounding box center [1003, 212] width 256 height 53
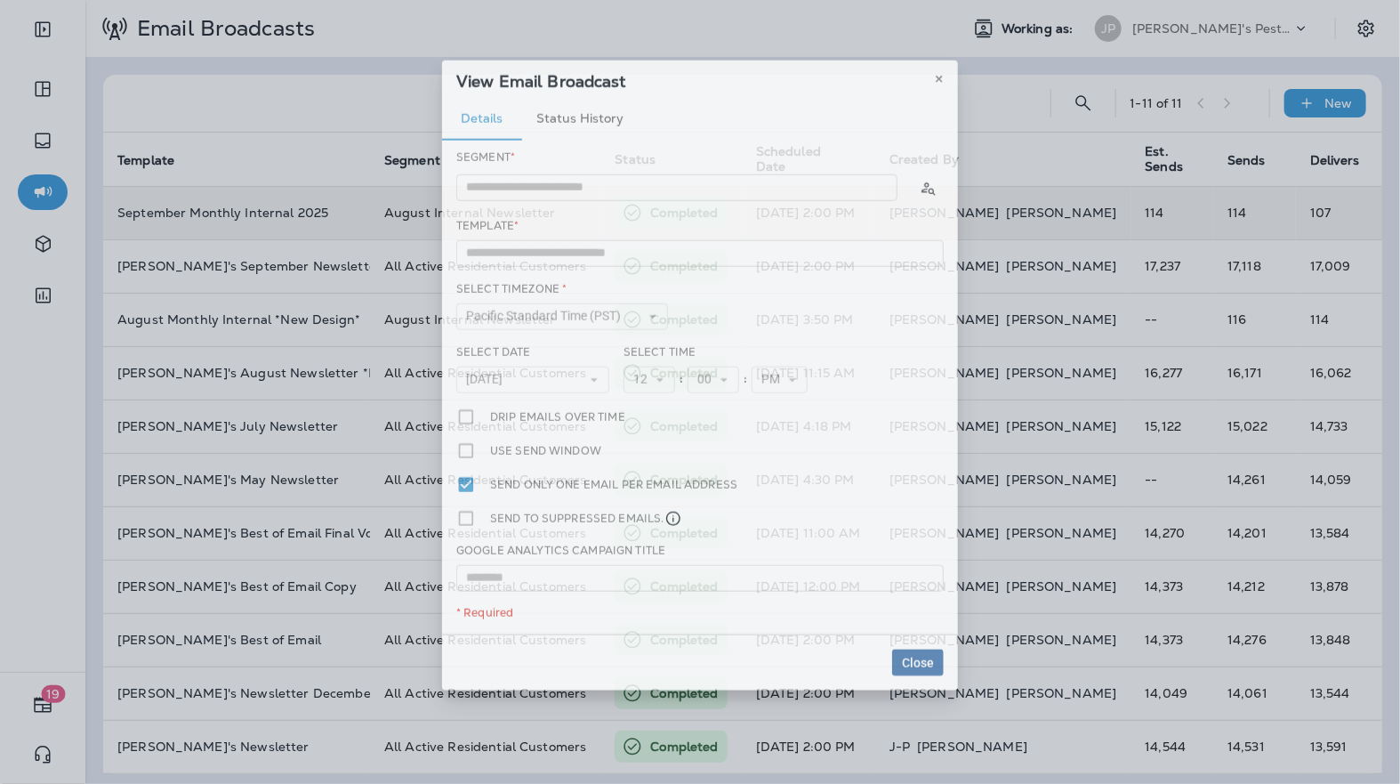
type input "**********"
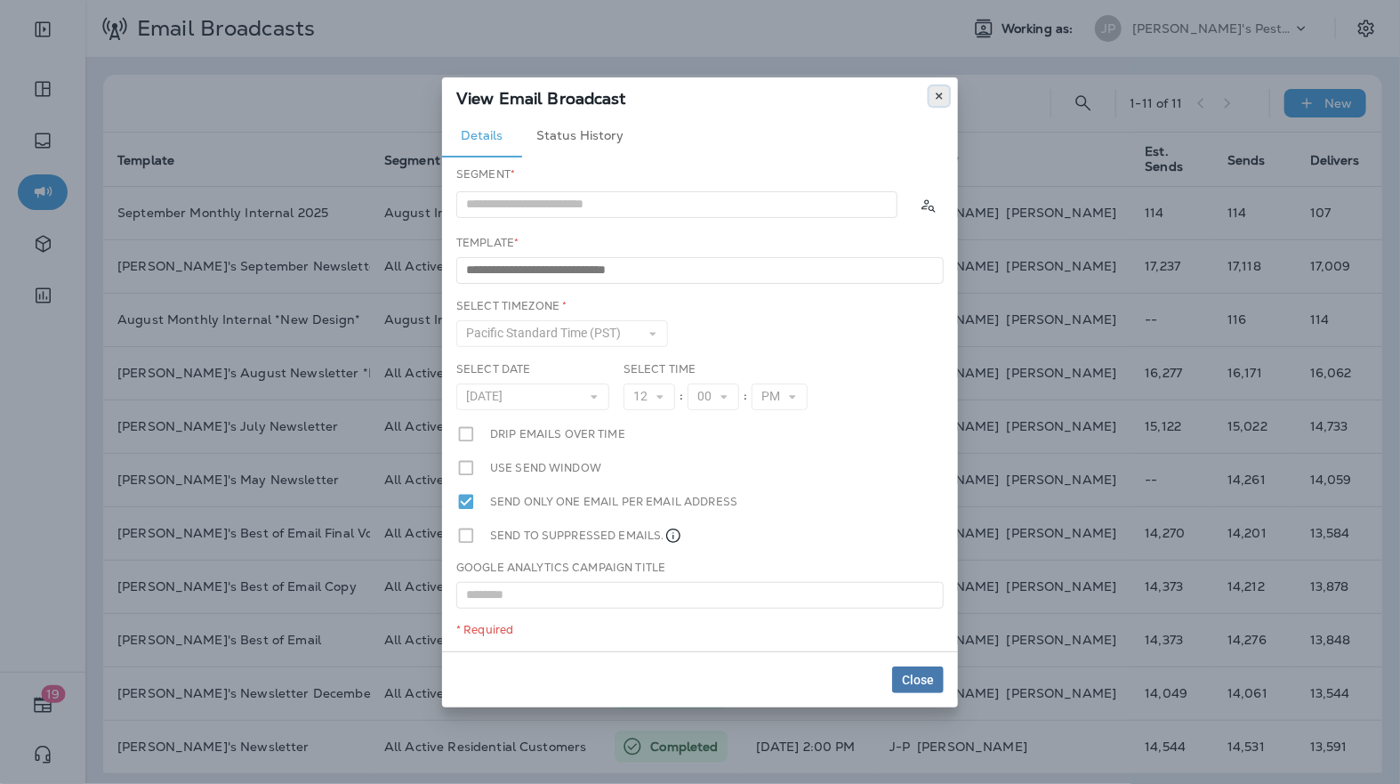
click at [945, 90] on button at bounding box center [939, 96] width 20 height 20
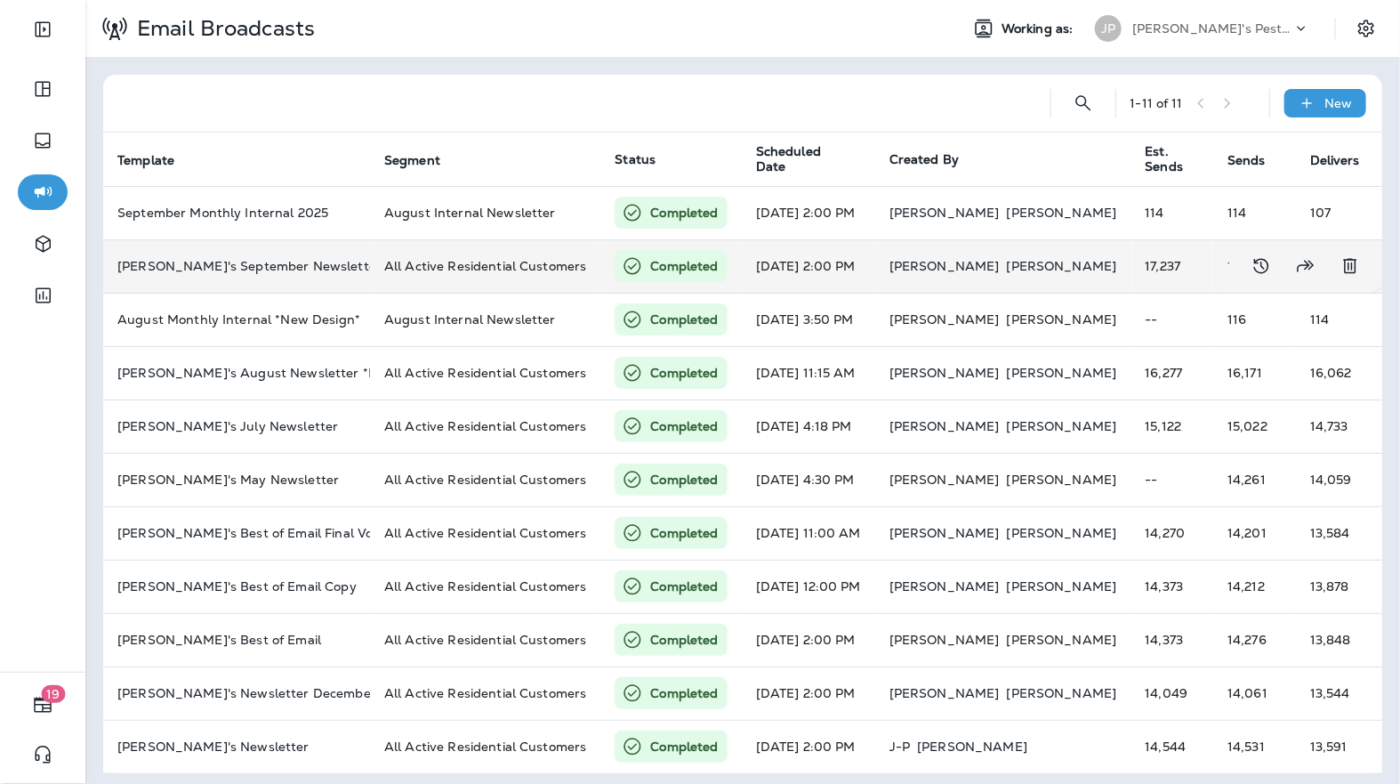
click at [509, 254] on td "All Active Residential Customers" at bounding box center [485, 265] width 230 height 53
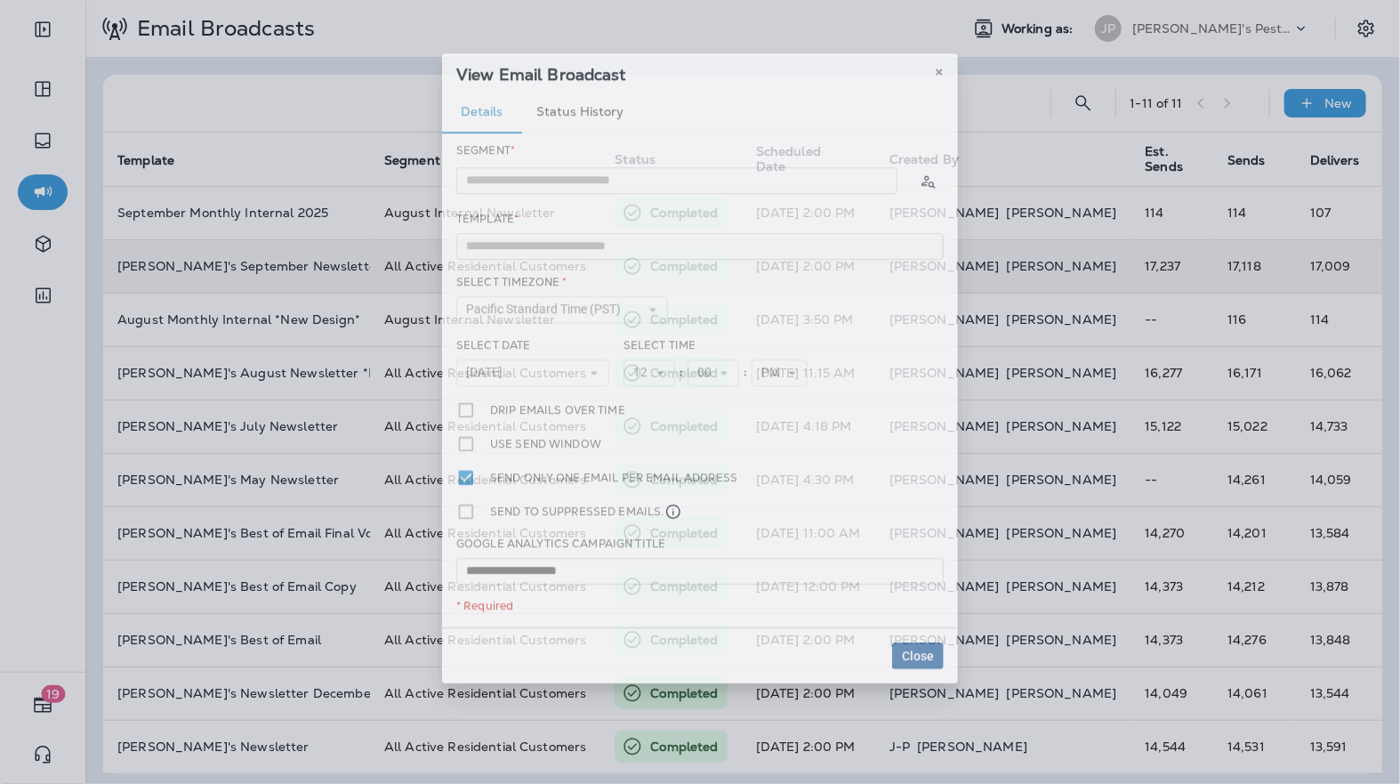
type input "**********"
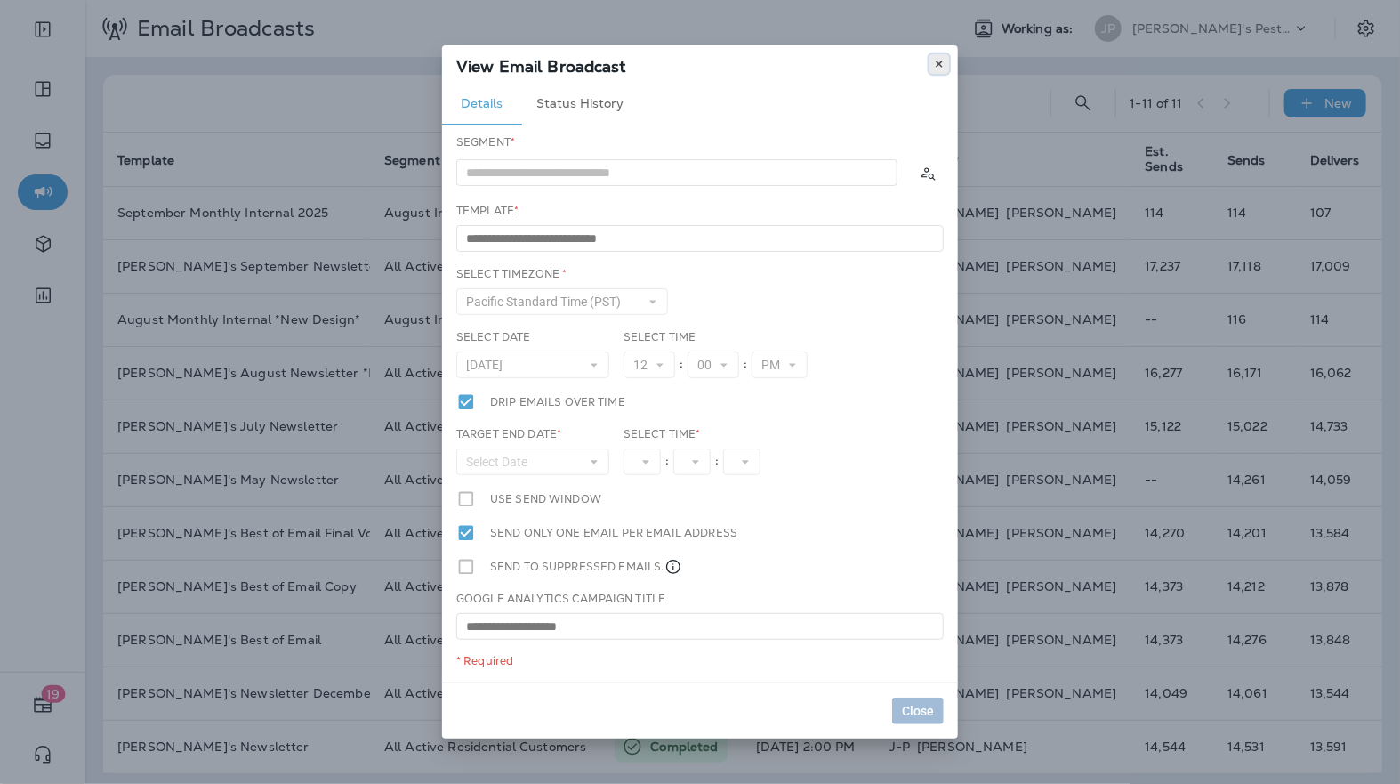
click at [937, 64] on use at bounding box center [939, 63] width 6 height 7
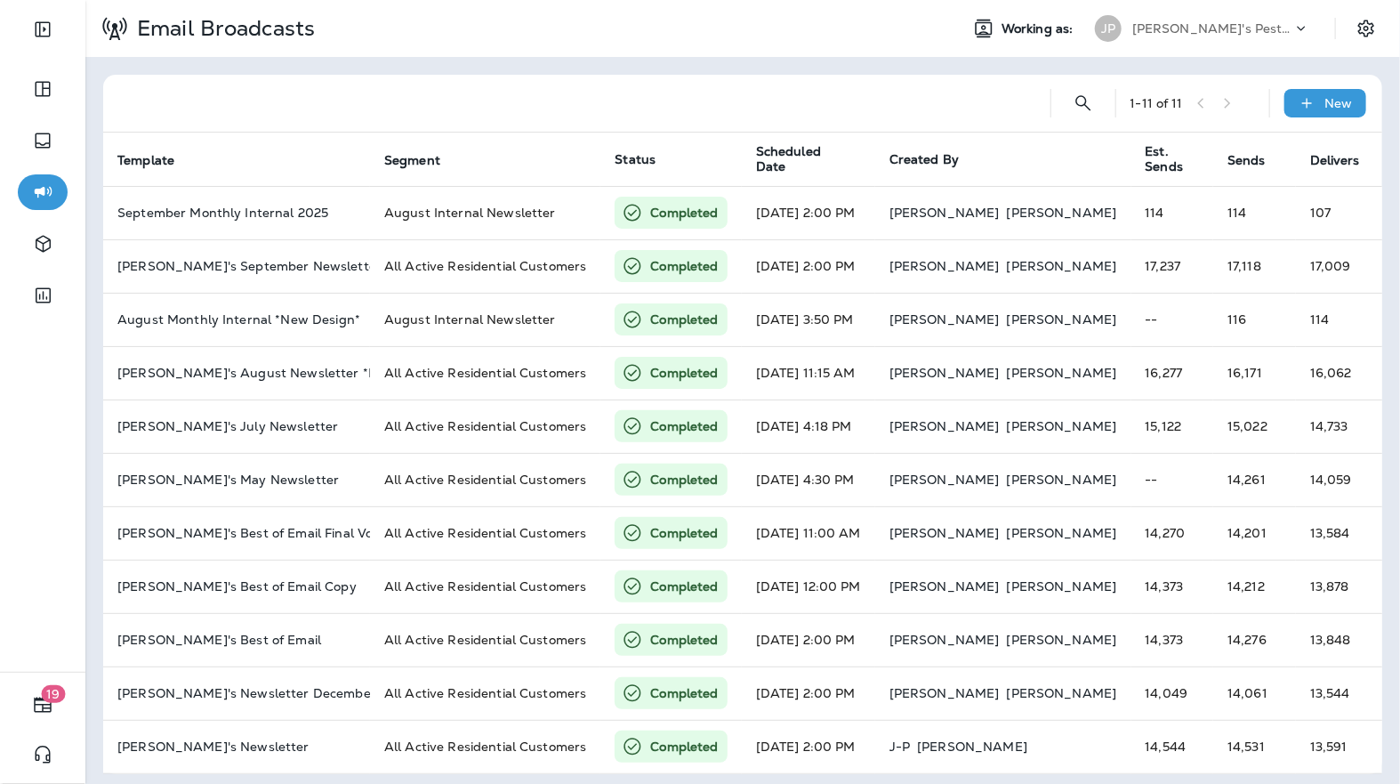
click at [1114, 49] on div "Email Broadcasts Working as: JP Joshua's Pest Control - [GEOGRAPHIC_DATA]" at bounding box center [742, 28] width 1315 height 57
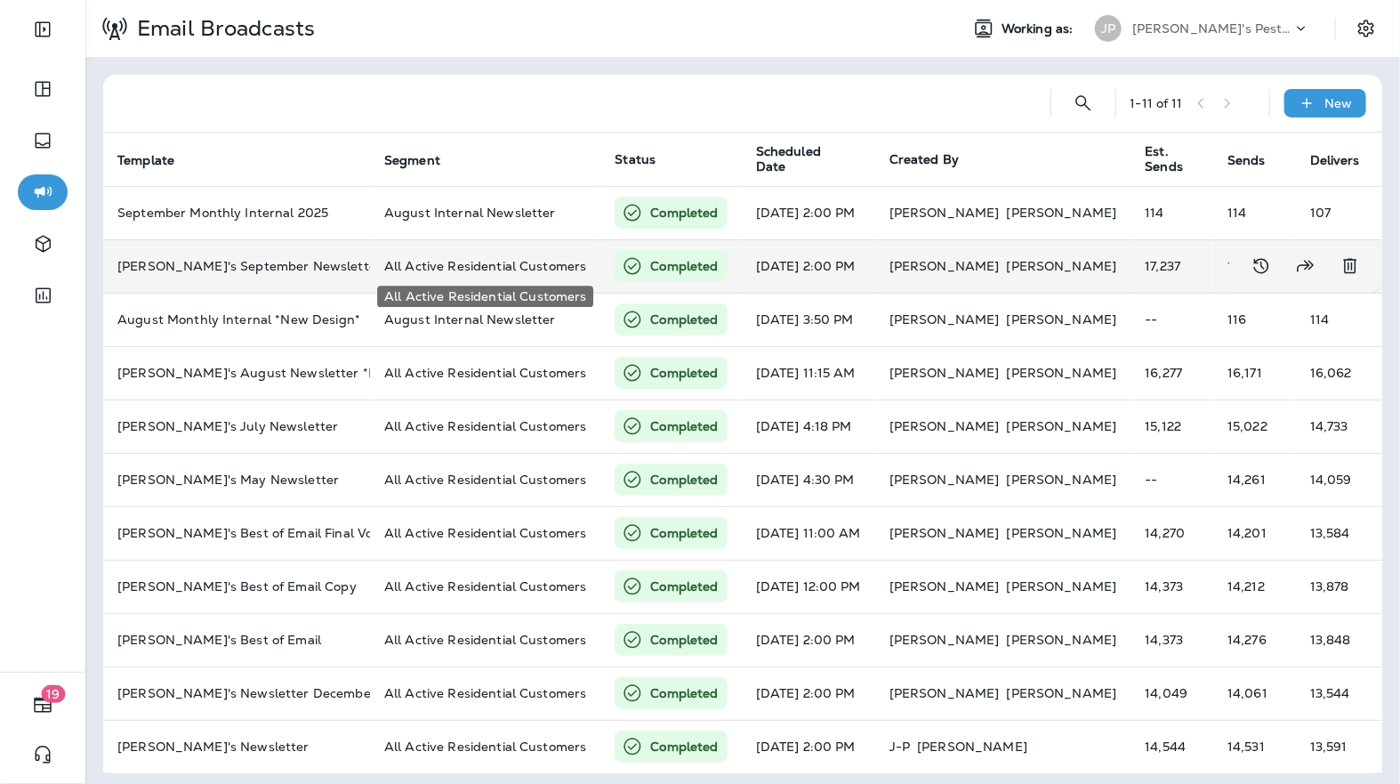
click at [503, 259] on span "All Active Residential Customers" at bounding box center [485, 266] width 202 height 16
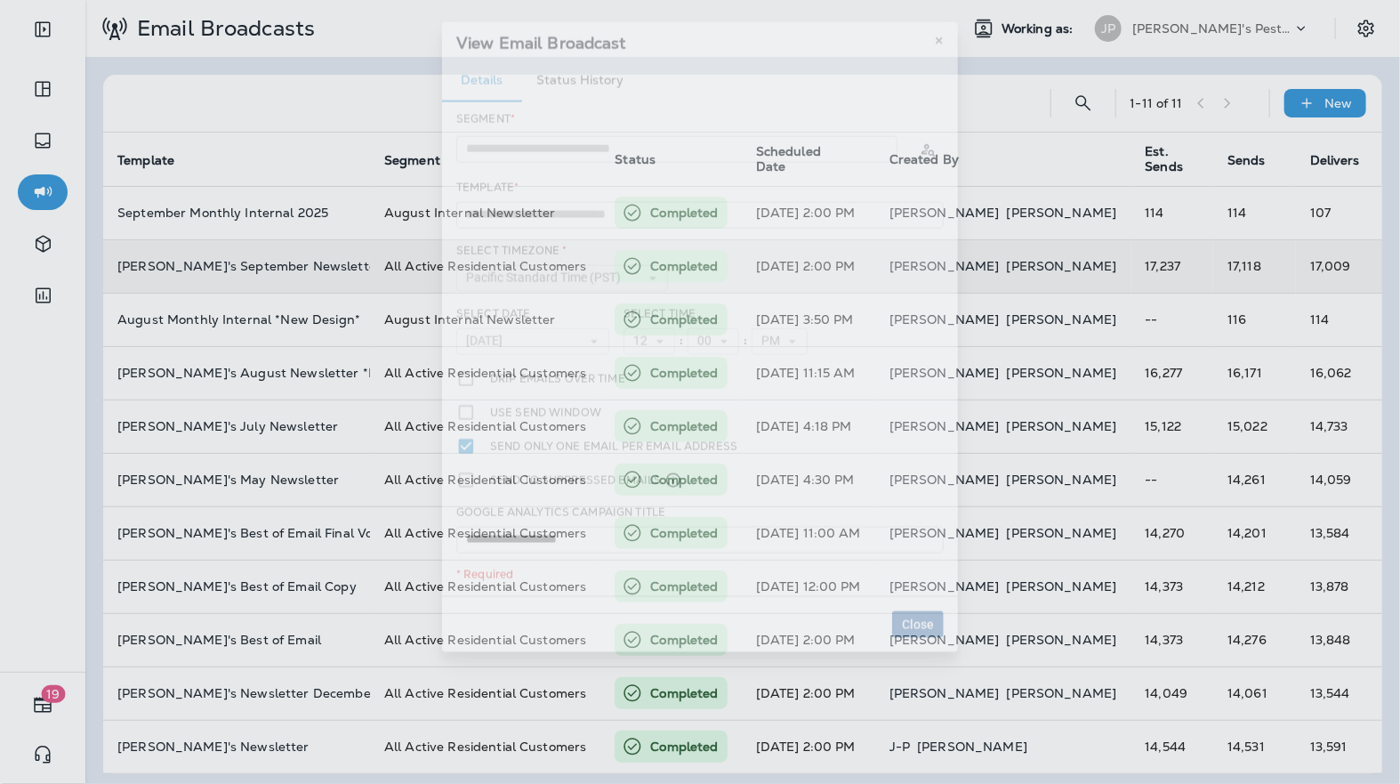
type input "**********"
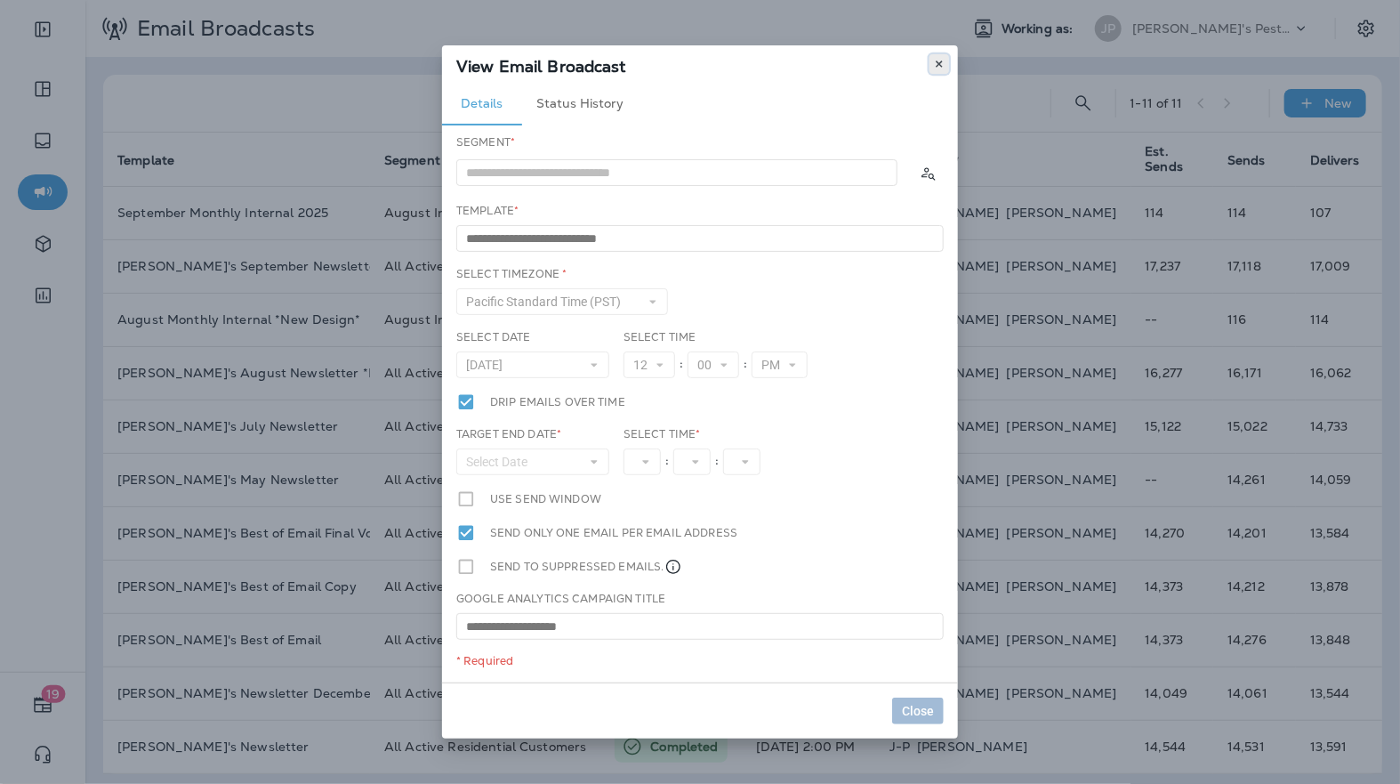
click at [945, 60] on button at bounding box center [939, 64] width 20 height 20
